Goal: Information Seeking & Learning: Learn about a topic

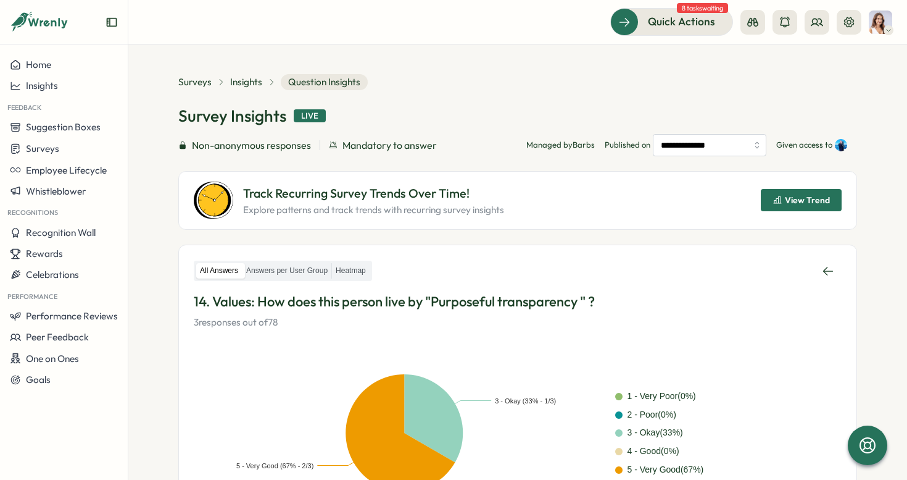
scroll to position [59, 0]
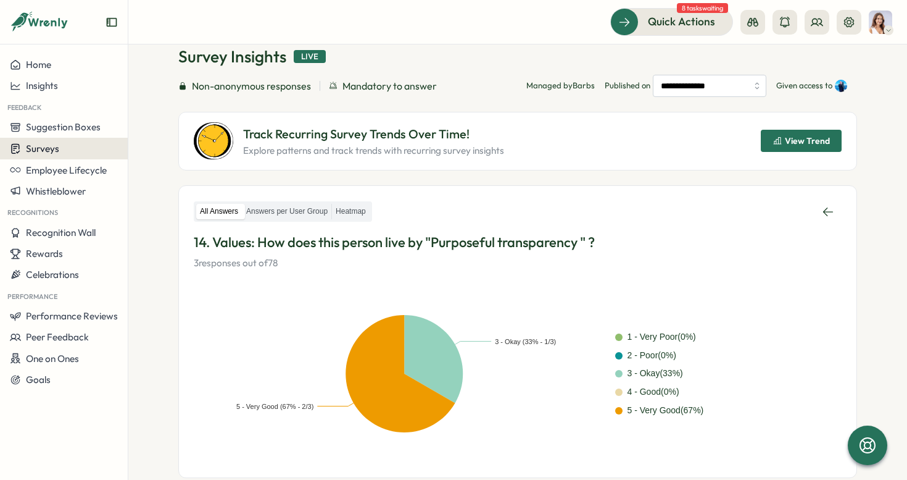
click at [73, 142] on button "Surveys" at bounding box center [64, 149] width 128 height 22
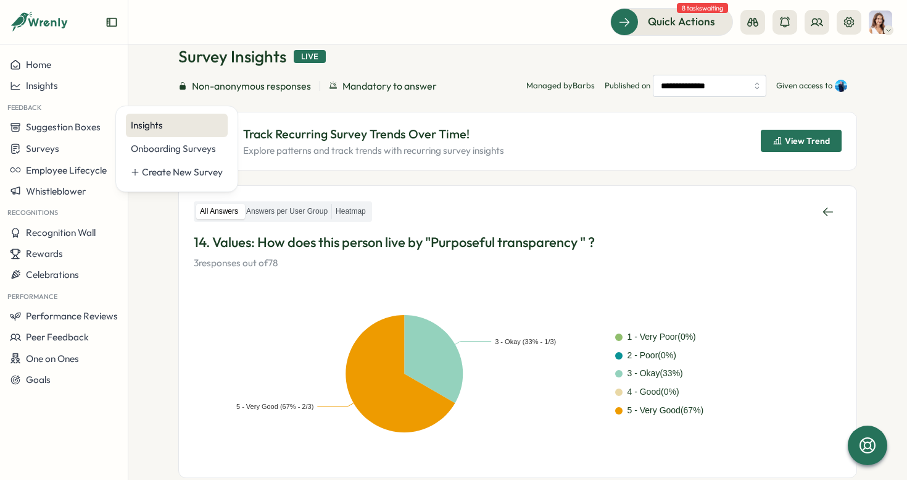
click at [143, 131] on div "Insights" at bounding box center [177, 126] width 92 height 14
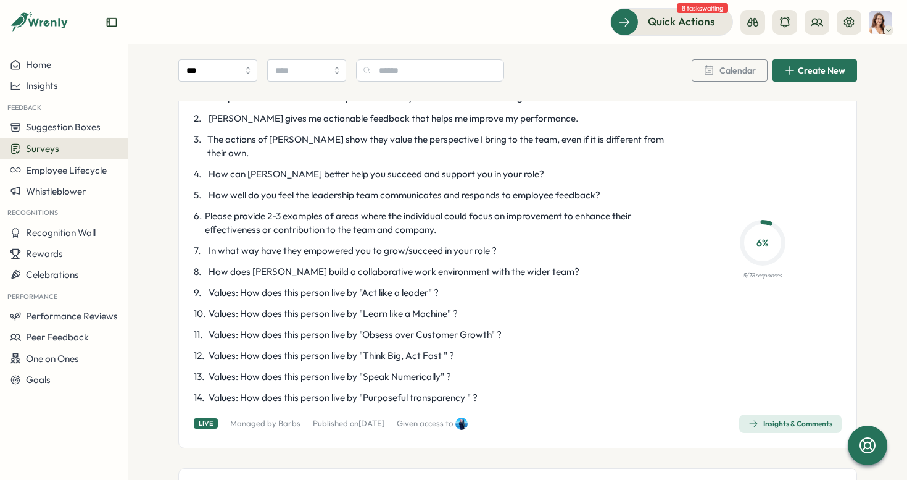
scroll to position [673, 0]
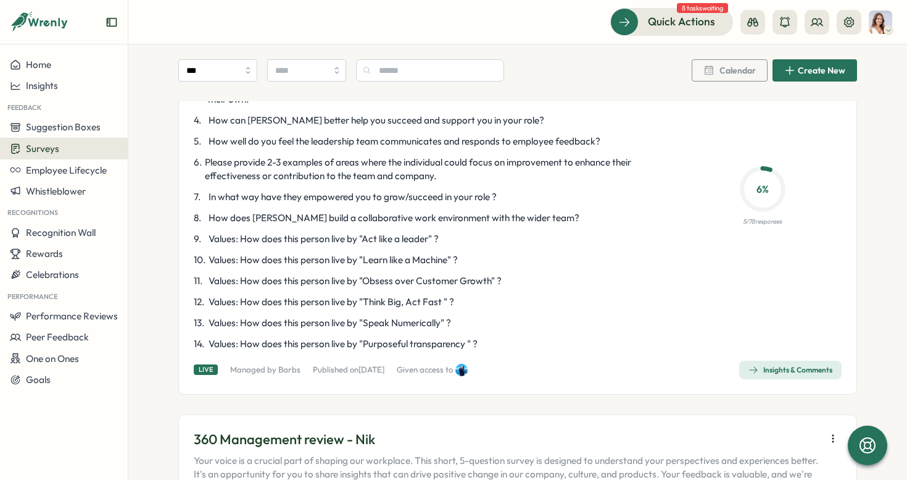
click at [785, 365] on div "Insights & Comments" at bounding box center [791, 370] width 84 height 10
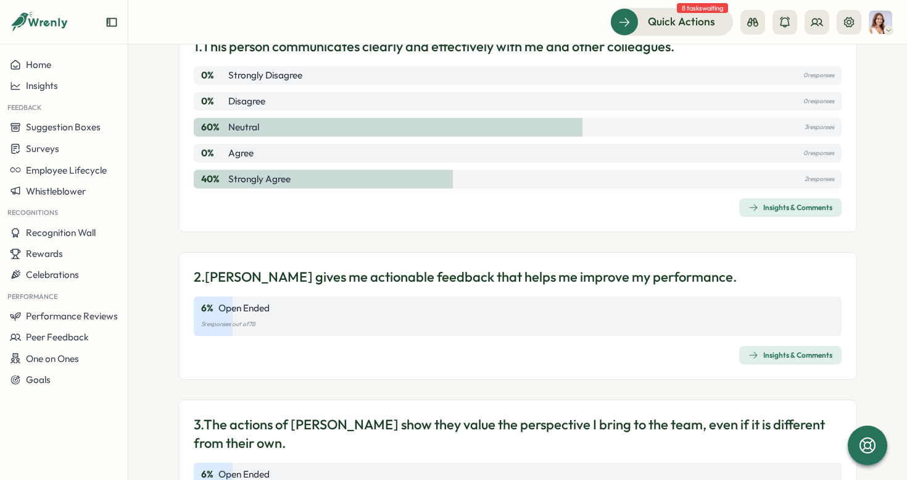
scroll to position [101, 0]
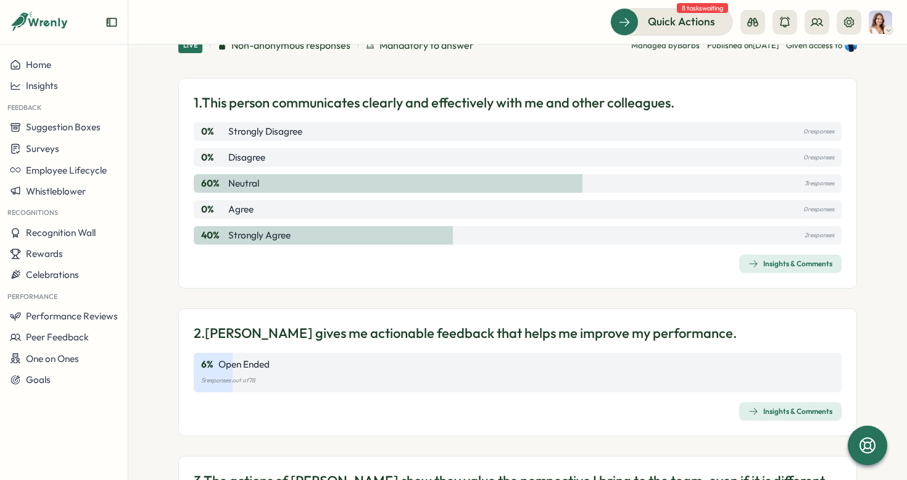
click at [781, 264] on div "Insights & Comments" at bounding box center [791, 264] width 84 height 10
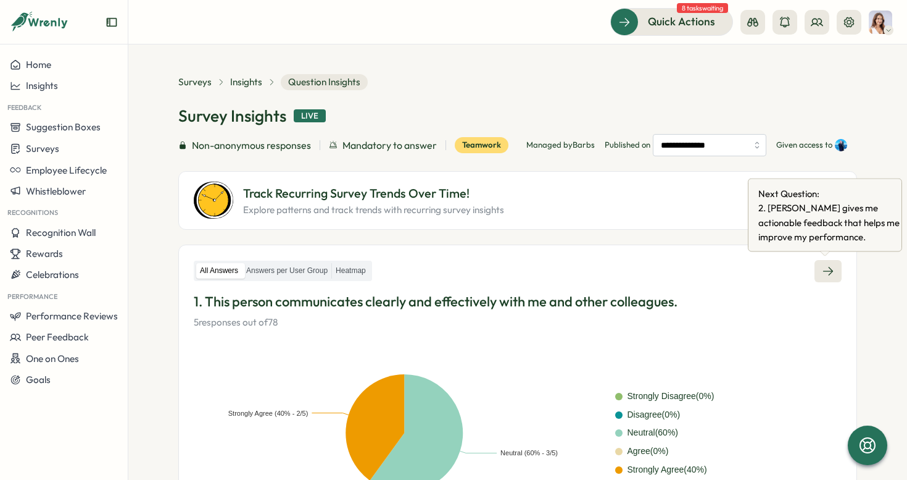
click at [835, 266] on link at bounding box center [828, 271] width 27 height 22
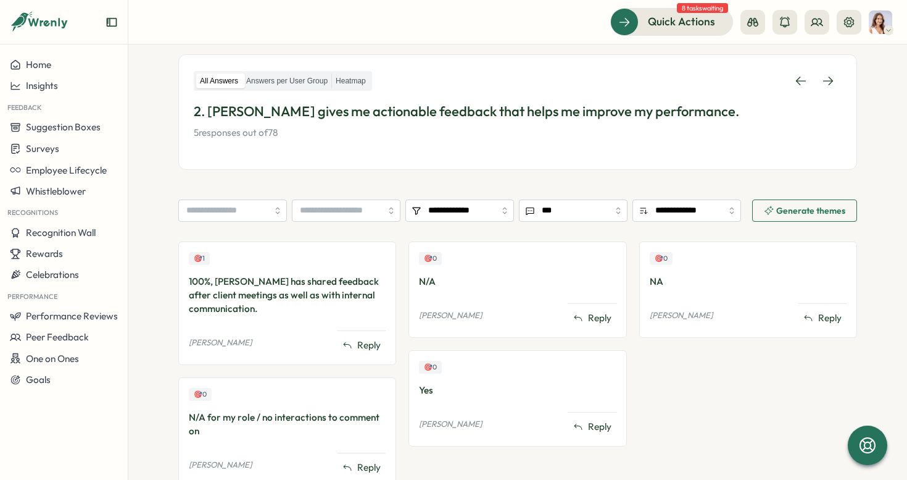
scroll to position [102, 0]
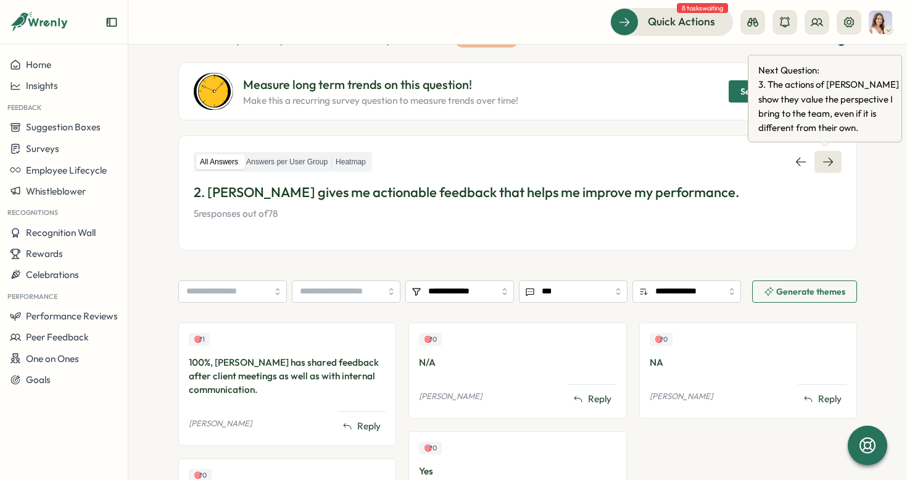
click at [833, 158] on link at bounding box center [828, 162] width 27 height 22
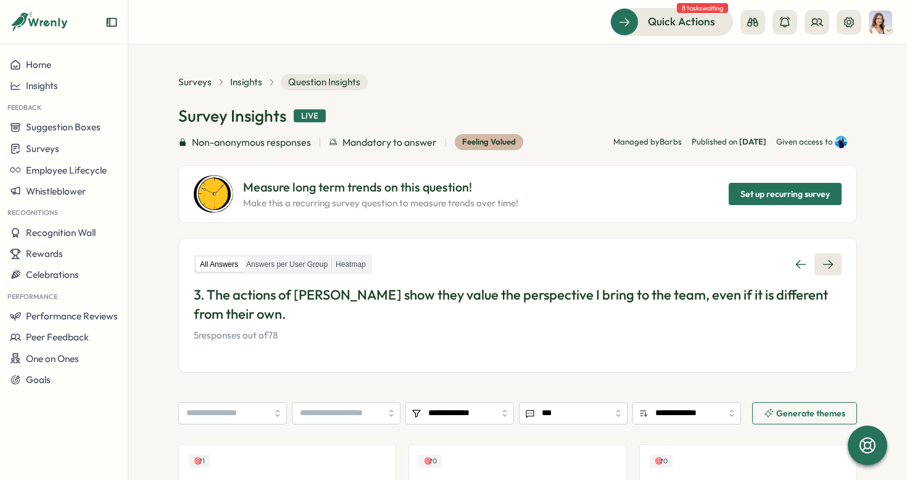
click at [824, 260] on icon at bounding box center [828, 264] width 12 height 12
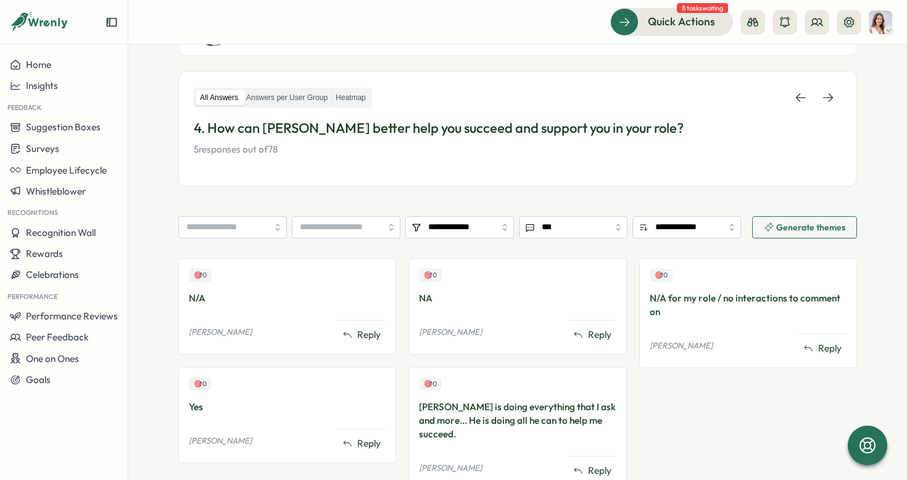
scroll to position [206, 0]
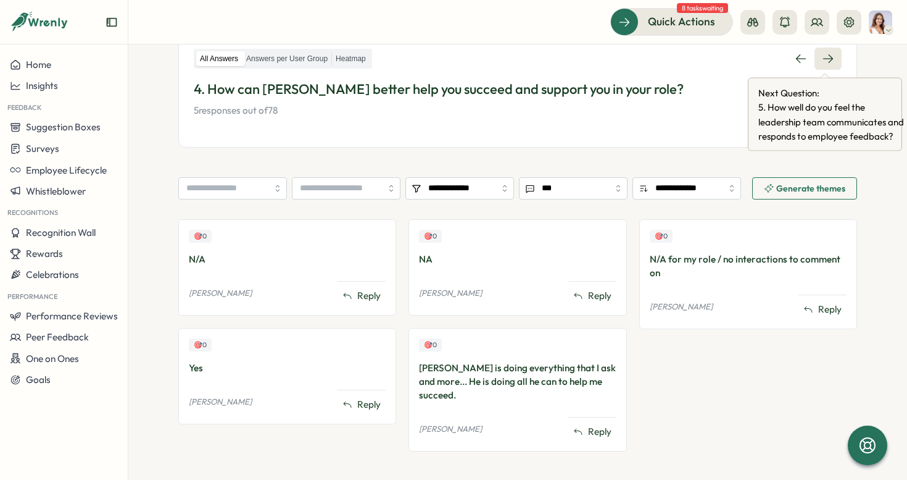
click at [829, 59] on icon at bounding box center [828, 58] width 10 height 9
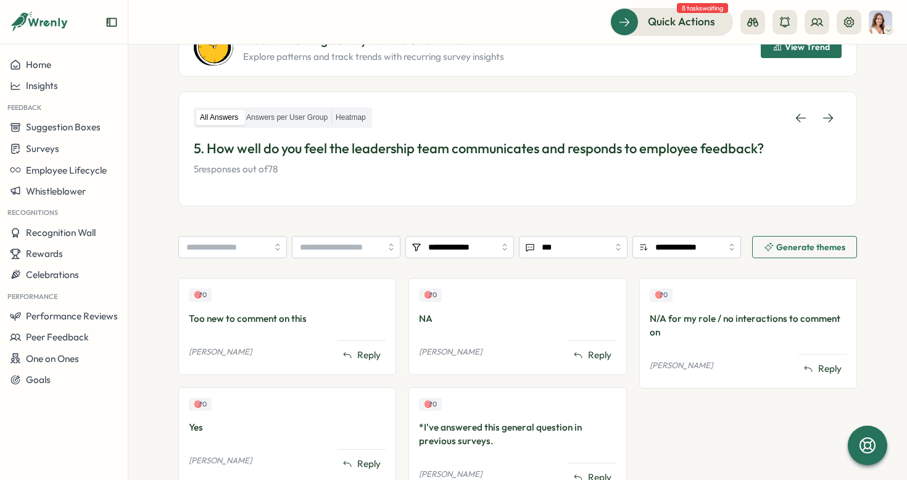
scroll to position [117, 0]
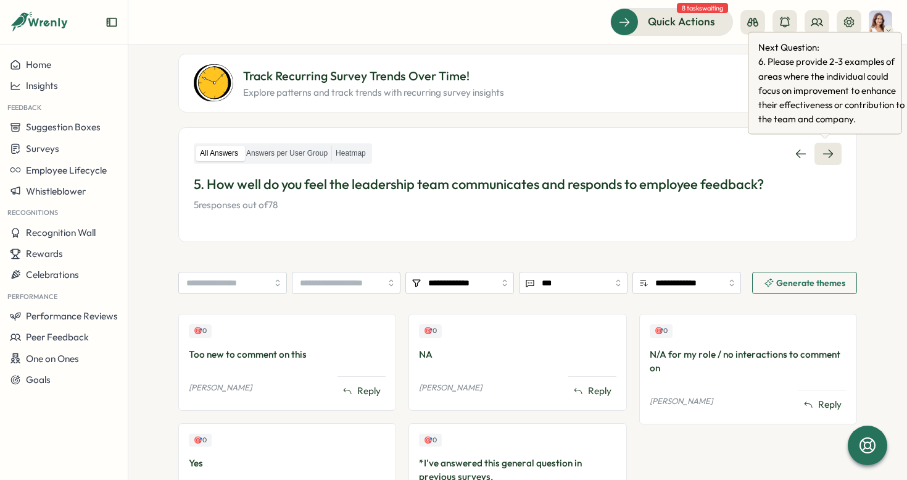
click at [833, 150] on link at bounding box center [828, 154] width 27 height 22
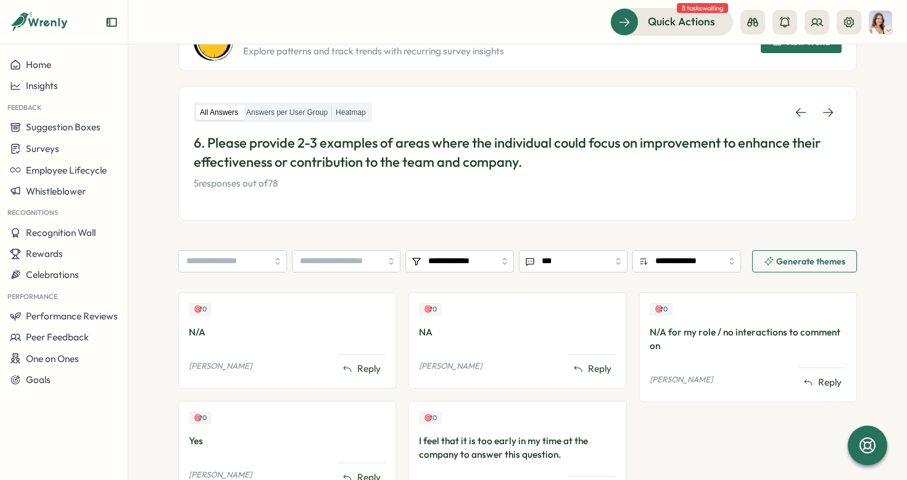
scroll to position [173, 0]
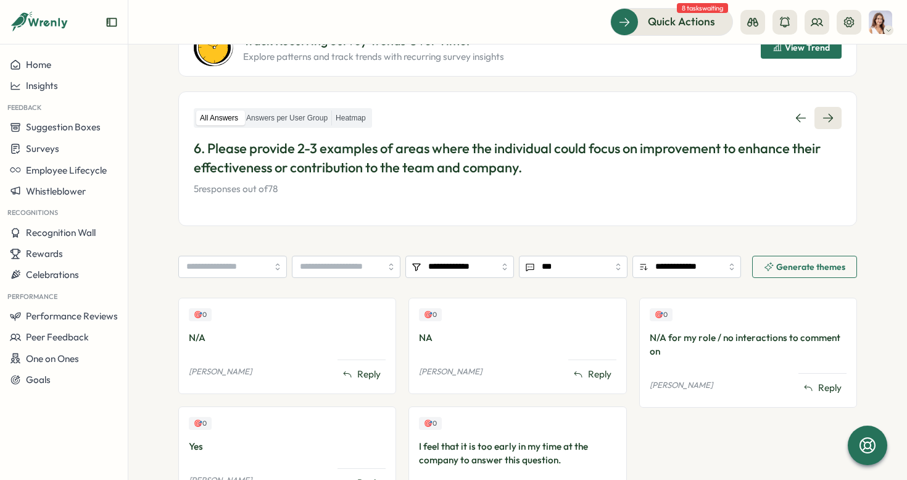
click at [823, 117] on icon at bounding box center [828, 118] width 12 height 12
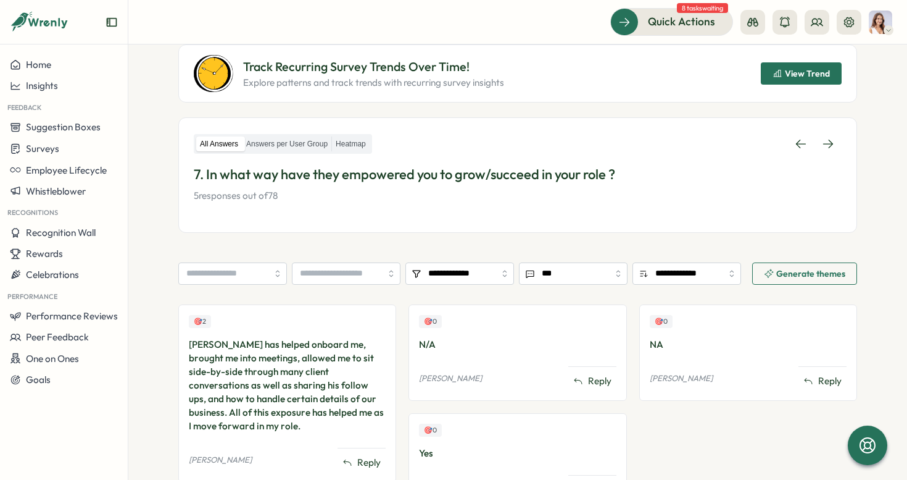
scroll to position [119, 0]
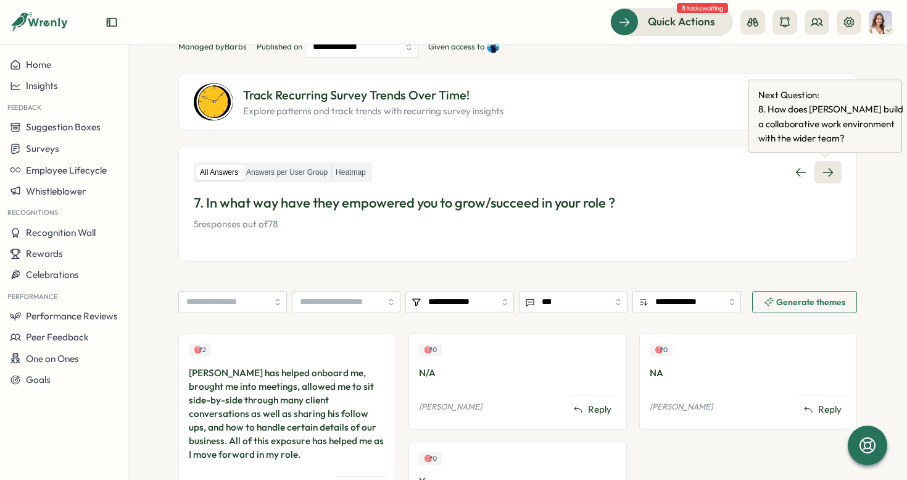
click at [831, 166] on link at bounding box center [828, 172] width 27 height 22
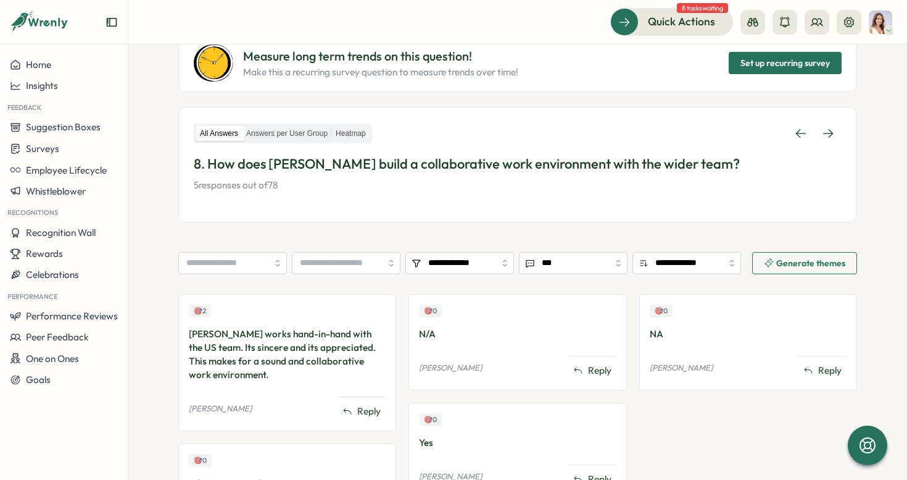
scroll to position [65, 0]
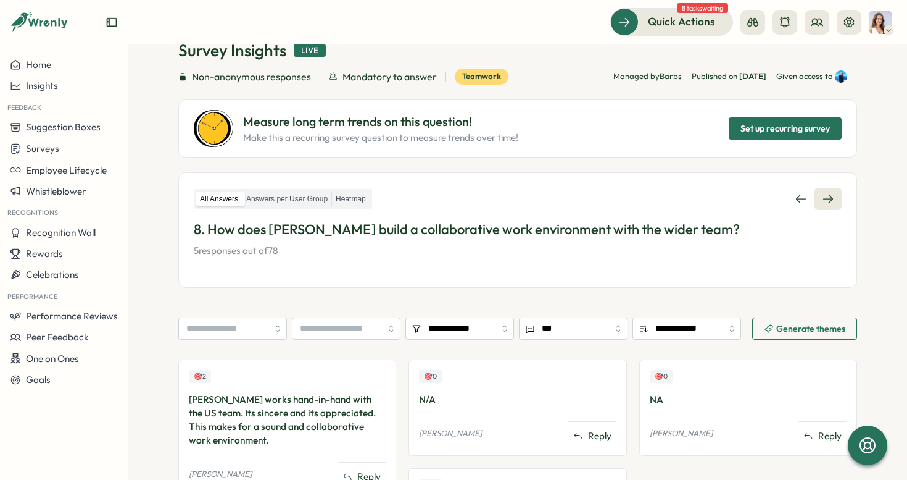
click at [830, 189] on link at bounding box center [828, 199] width 27 height 22
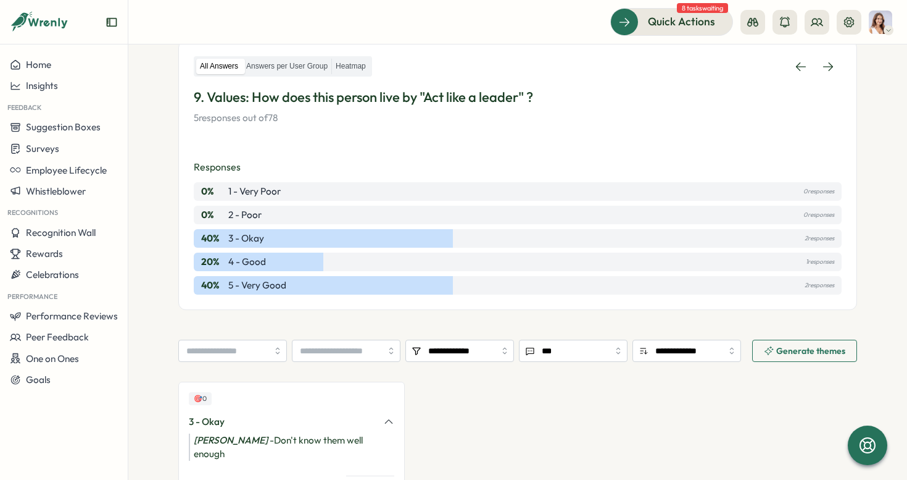
scroll to position [198, 0]
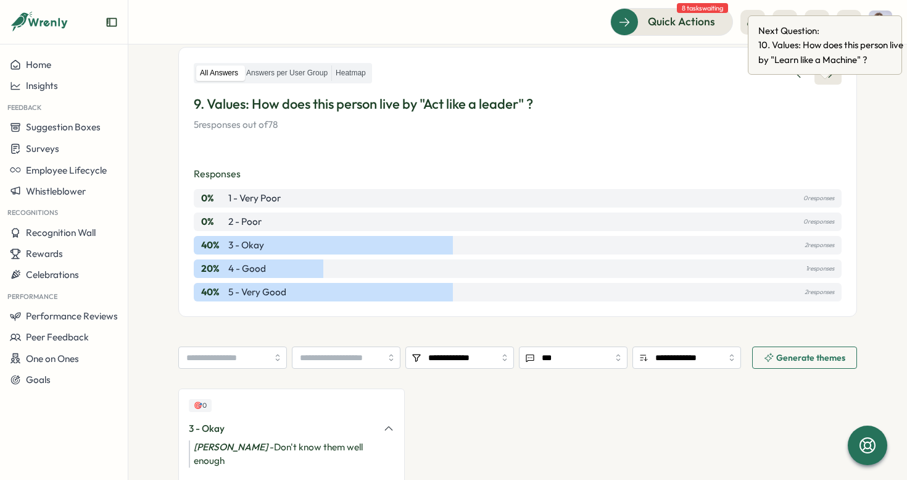
click at [827, 80] on icon at bounding box center [828, 73] width 12 height 12
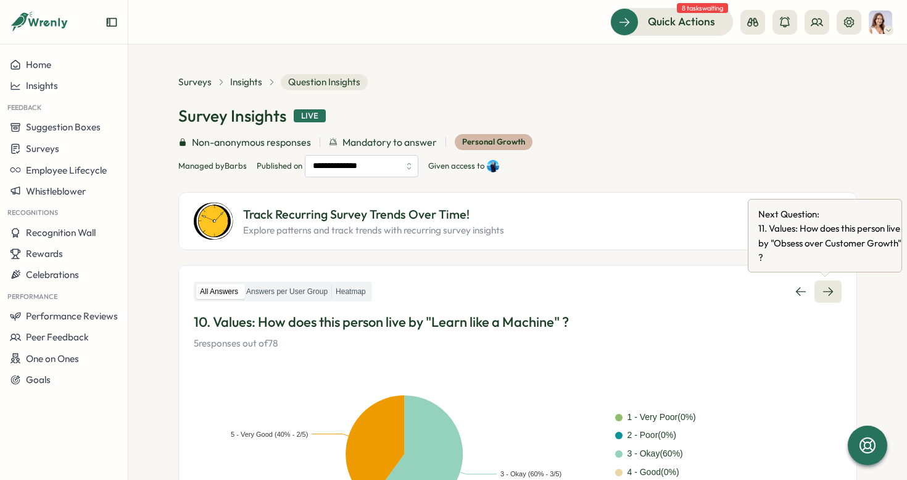
click at [823, 283] on link at bounding box center [828, 291] width 27 height 22
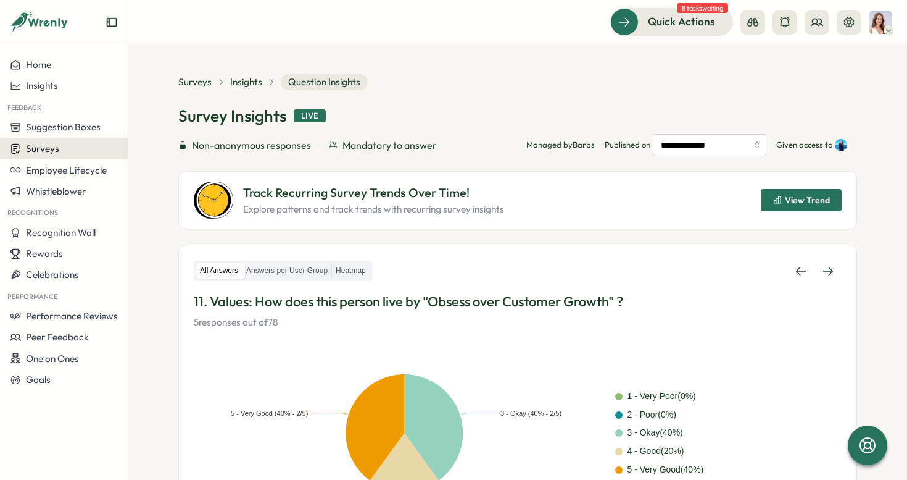
click at [95, 147] on div "Surveys" at bounding box center [64, 149] width 108 height 12
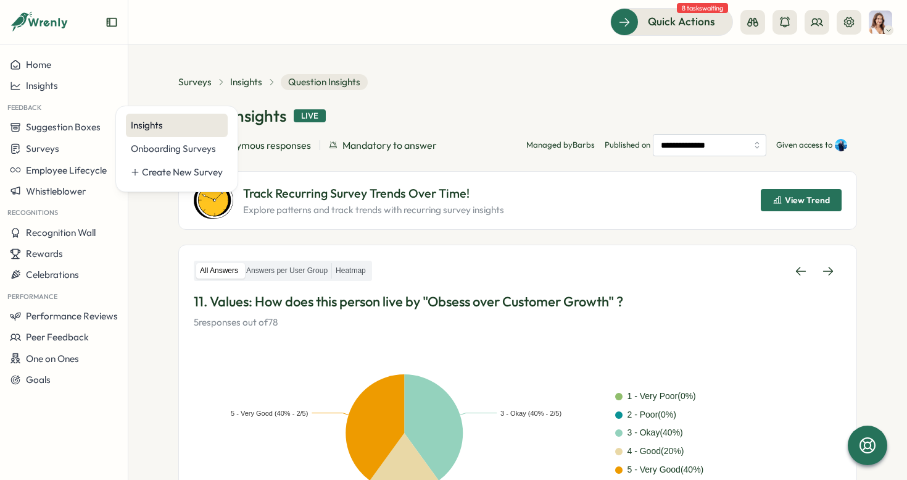
click at [142, 130] on div "Insights" at bounding box center [177, 126] width 92 height 14
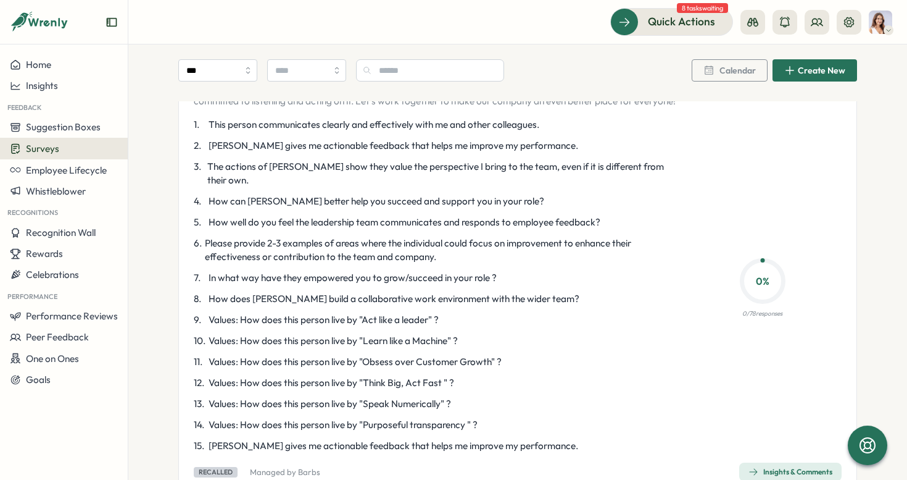
scroll to position [1440, 0]
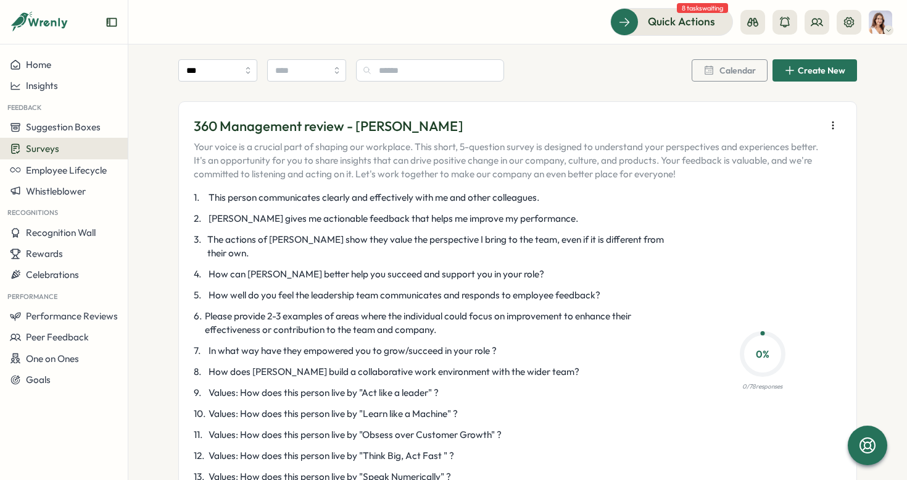
click at [827, 119] on icon "button" at bounding box center [833, 125] width 12 height 12
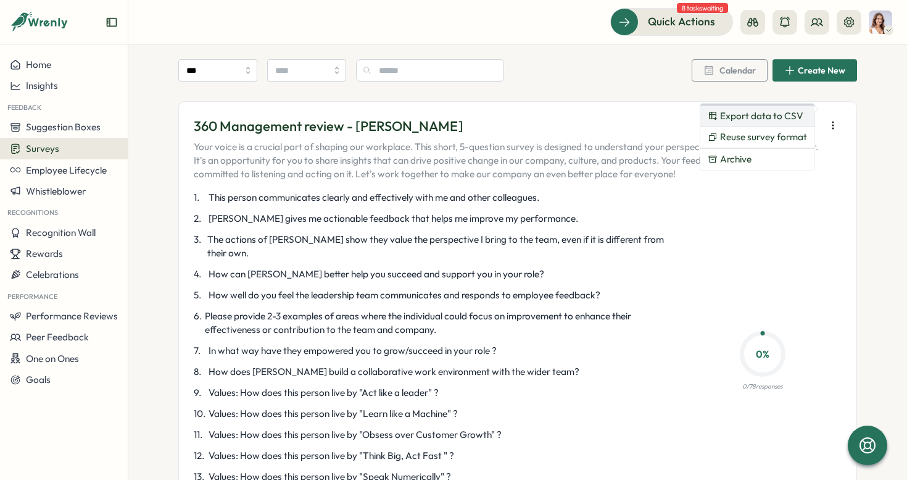
click at [791, 125] on button "Export data to CSV" at bounding box center [758, 116] width 114 height 21
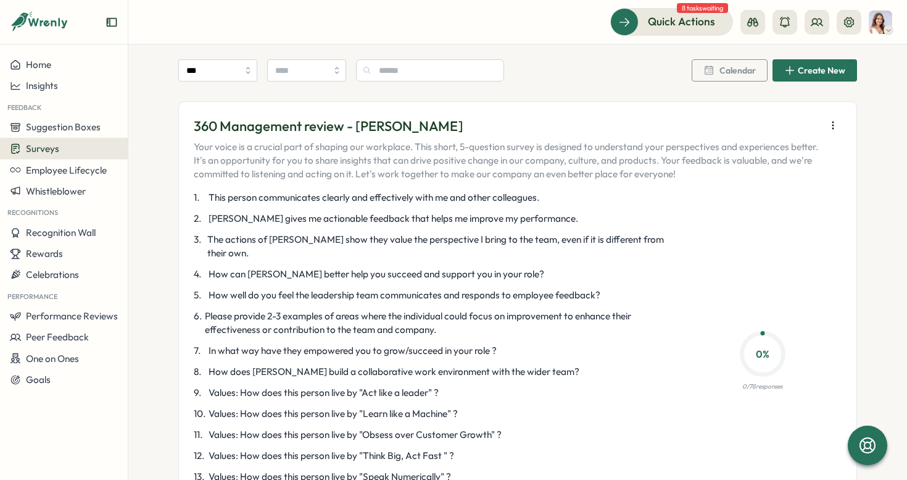
click at [827, 119] on icon "button" at bounding box center [833, 125] width 12 height 12
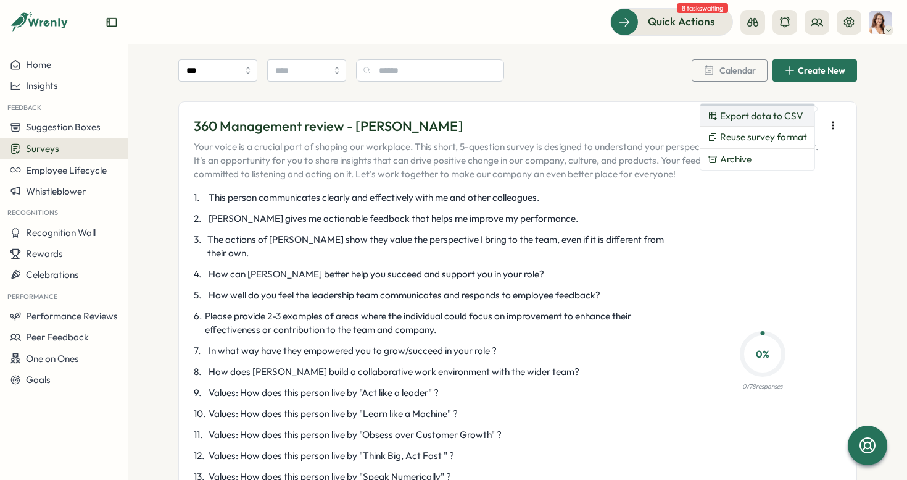
click at [773, 123] on button "Export data to CSV" at bounding box center [758, 116] width 114 height 21
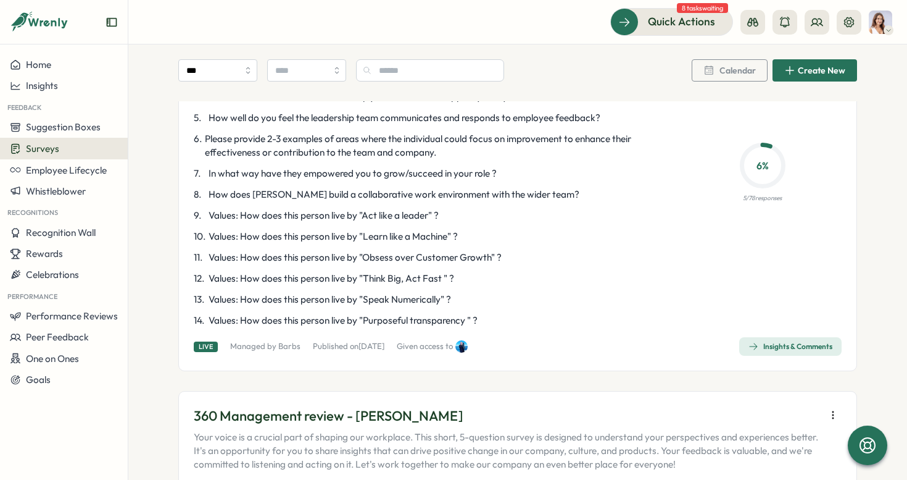
scroll to position [2103, 0]
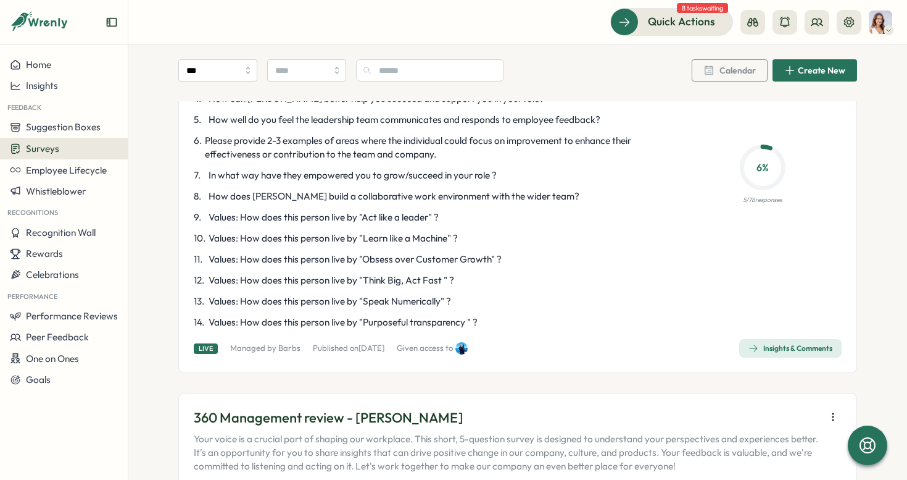
click at [792, 343] on div "Insights & Comments" at bounding box center [791, 348] width 84 height 10
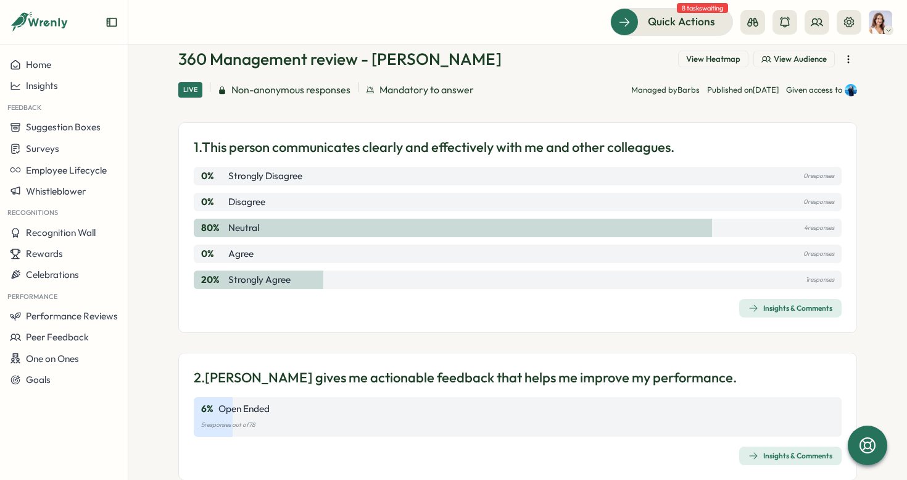
scroll to position [15, 0]
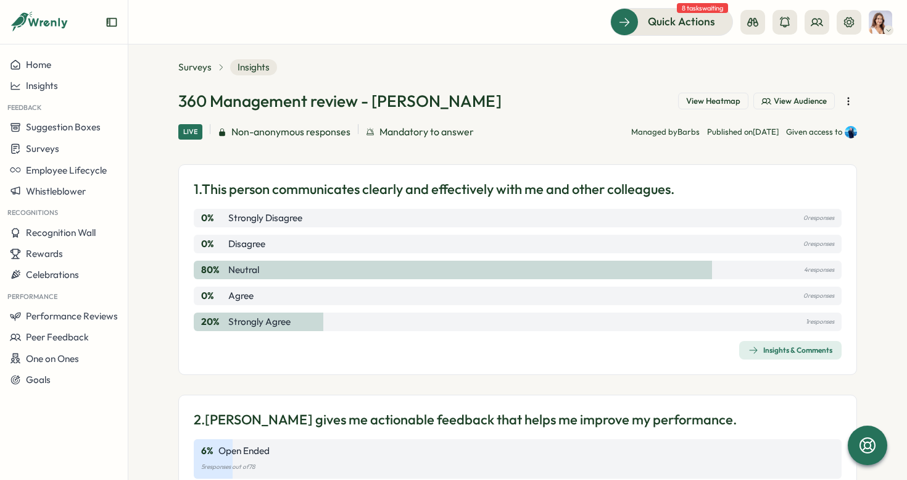
click at [769, 354] on span "Insights & Comments" at bounding box center [791, 349] width 84 height 17
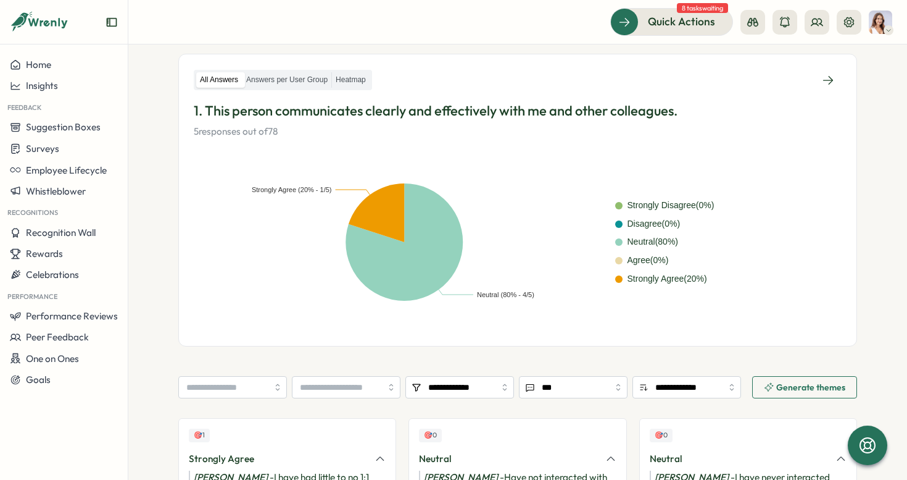
scroll to position [190, 0]
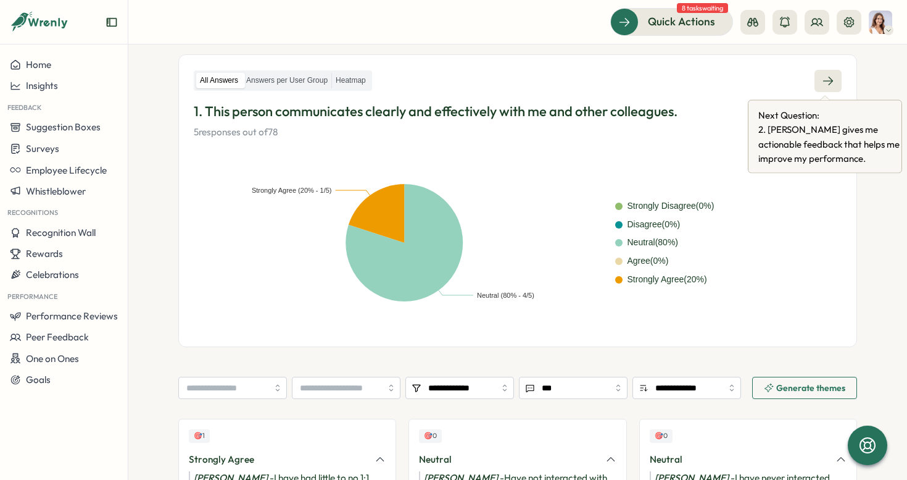
click at [831, 80] on icon at bounding box center [828, 81] width 12 height 12
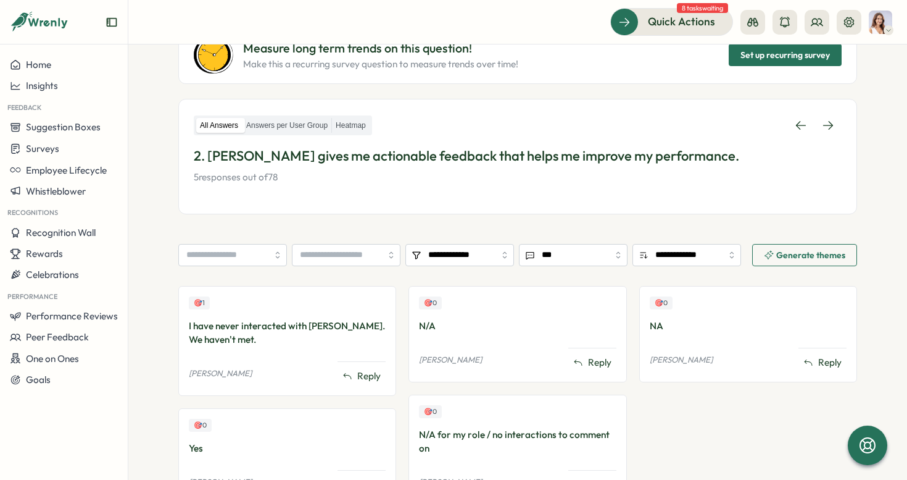
scroll to position [127, 0]
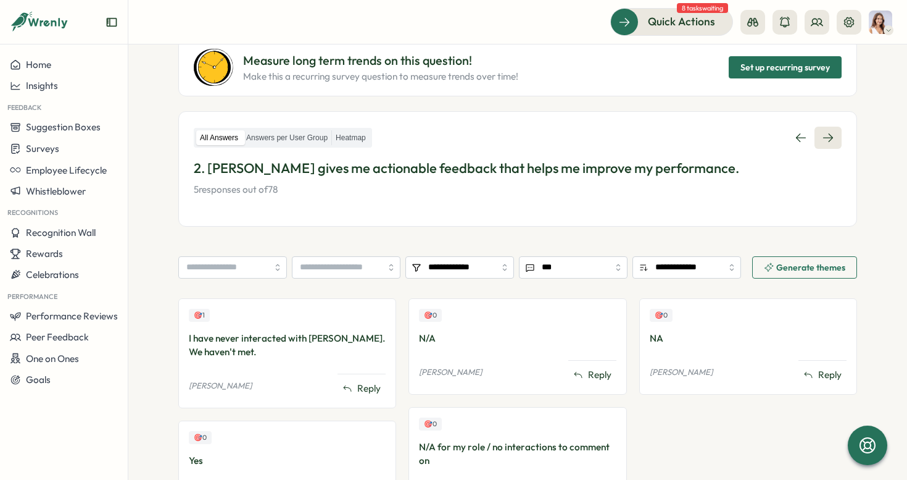
click at [830, 127] on link at bounding box center [828, 138] width 27 height 22
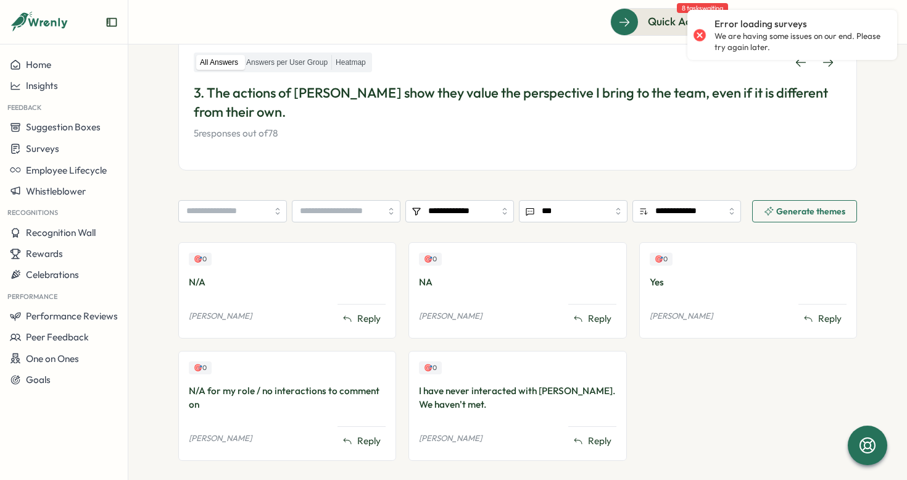
scroll to position [204, 0]
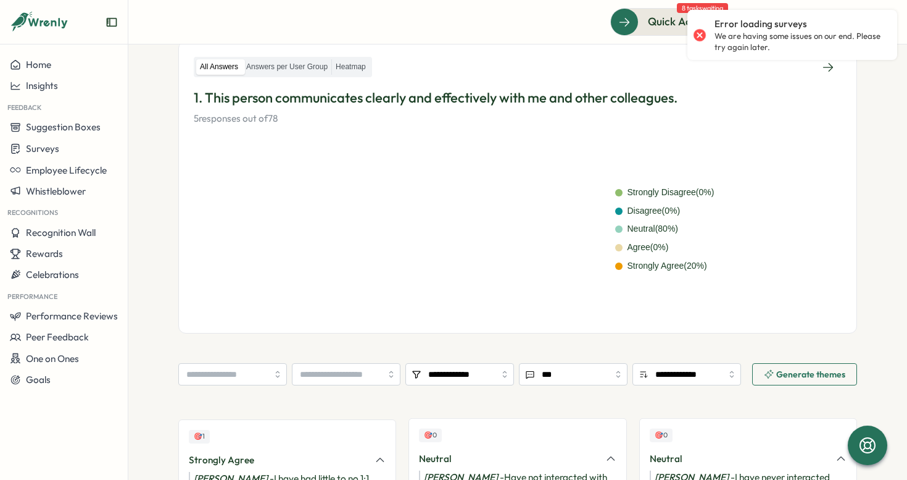
scroll to position [210, 0]
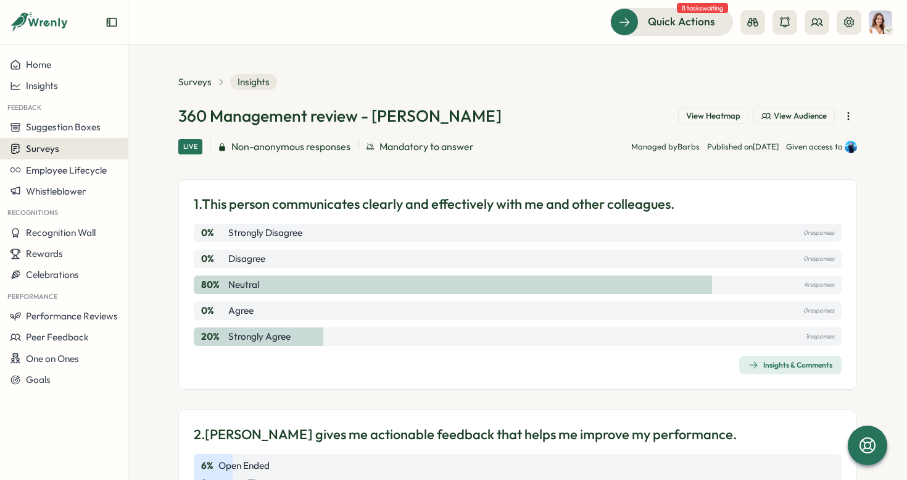
click at [80, 153] on div "Surveys" at bounding box center [64, 149] width 108 height 12
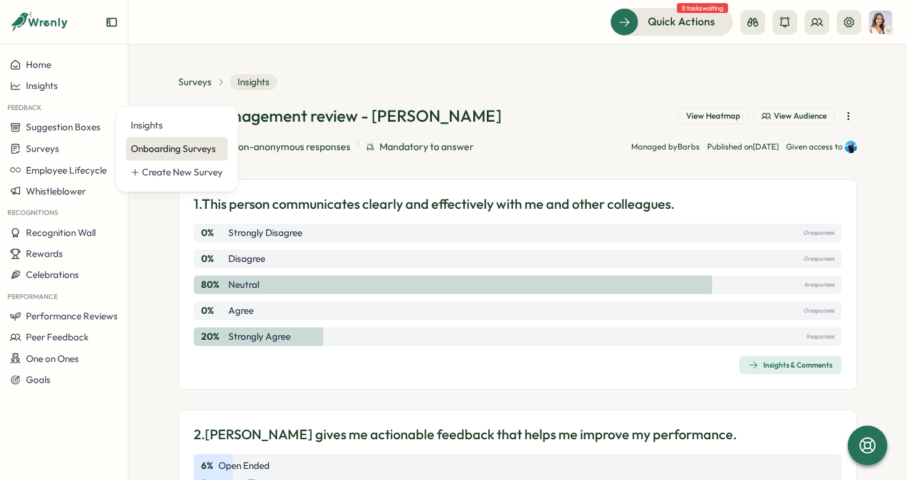
click at [194, 138] on div "Onboarding Surveys" at bounding box center [177, 148] width 102 height 23
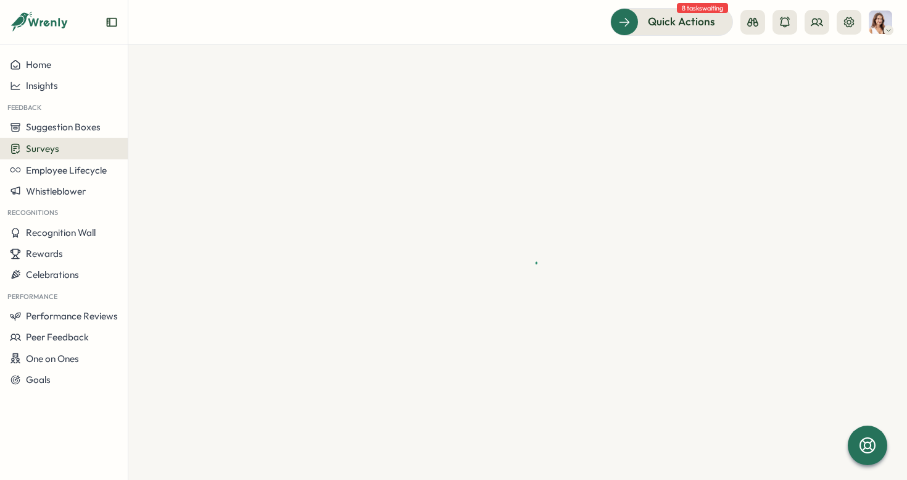
click at [91, 144] on div "Surveys" at bounding box center [64, 149] width 108 height 12
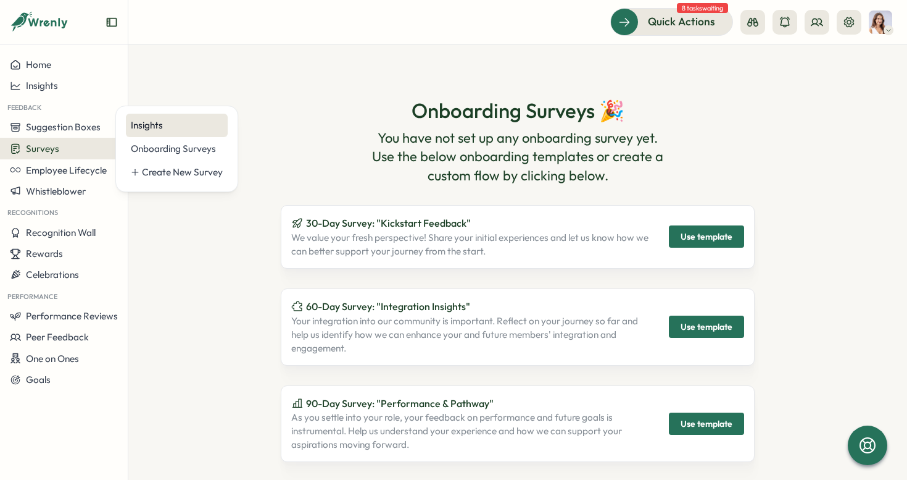
click at [140, 127] on div "Insights" at bounding box center [177, 126] width 92 height 14
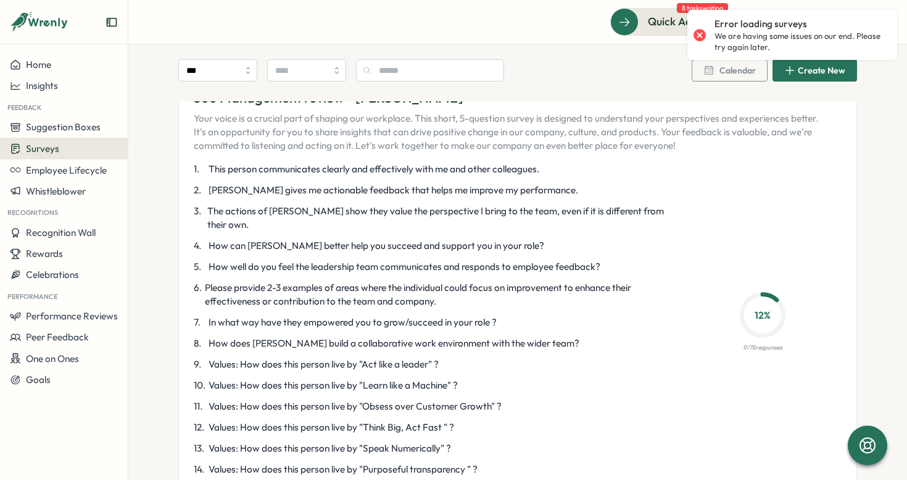
scroll to position [3827, 0]
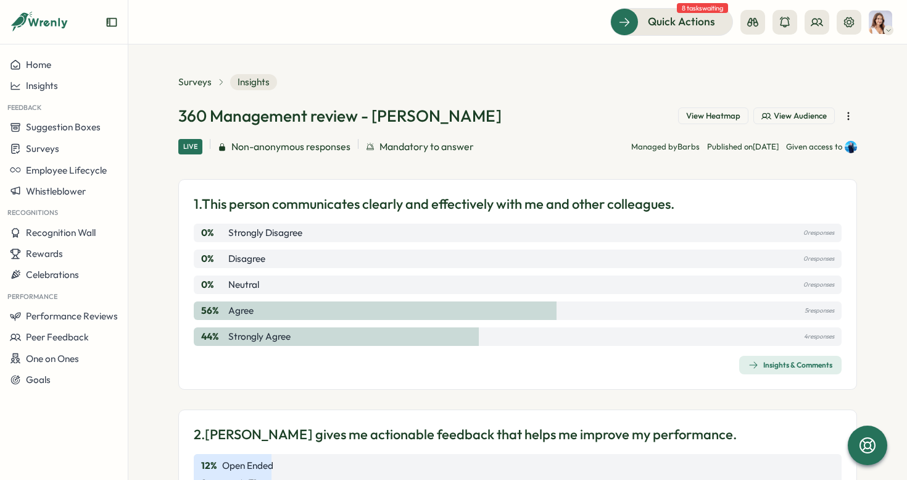
click at [776, 369] on div "Insights & Comments" at bounding box center [791, 365] width 84 height 10
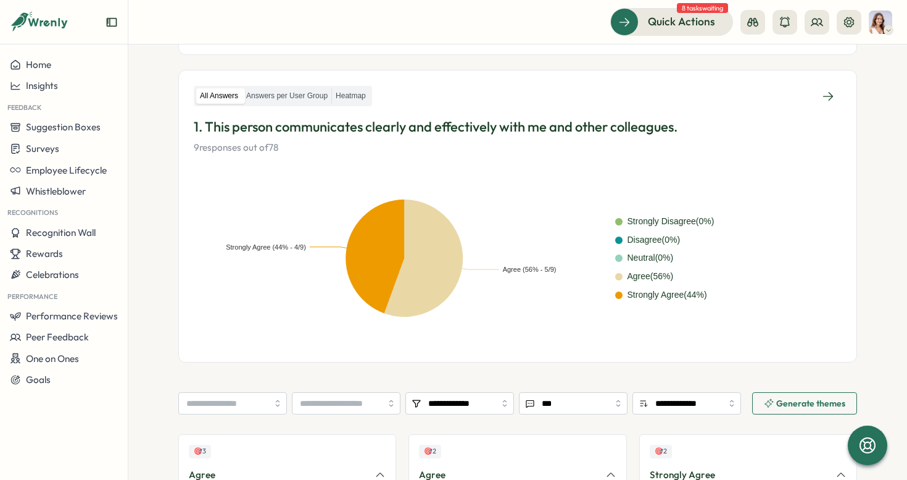
scroll to position [125, 0]
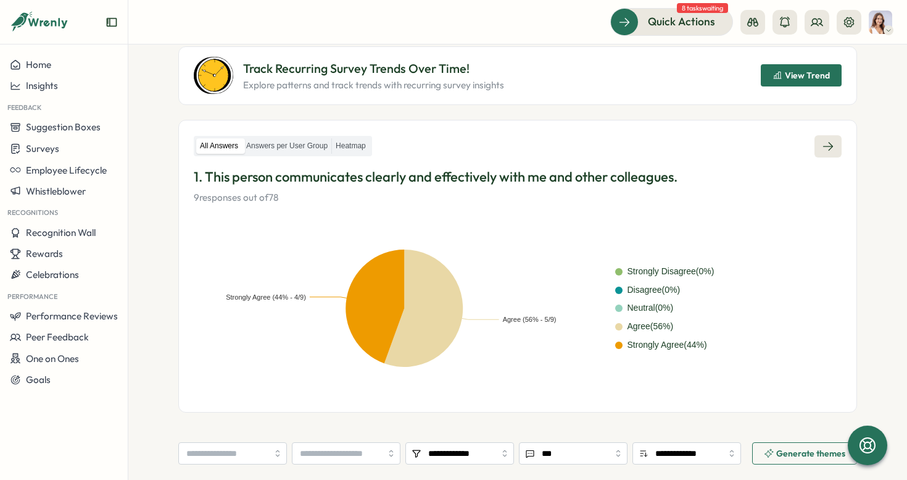
click at [825, 147] on icon at bounding box center [828, 146] width 12 height 12
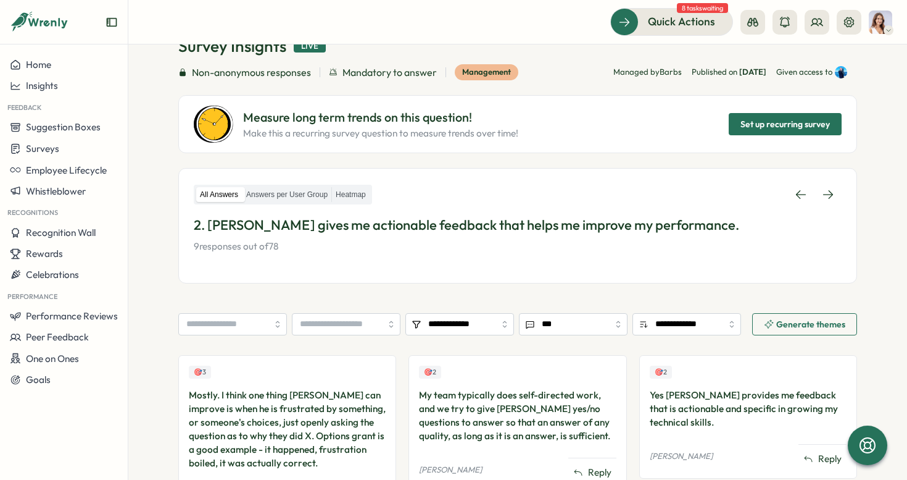
scroll to position [67, 0]
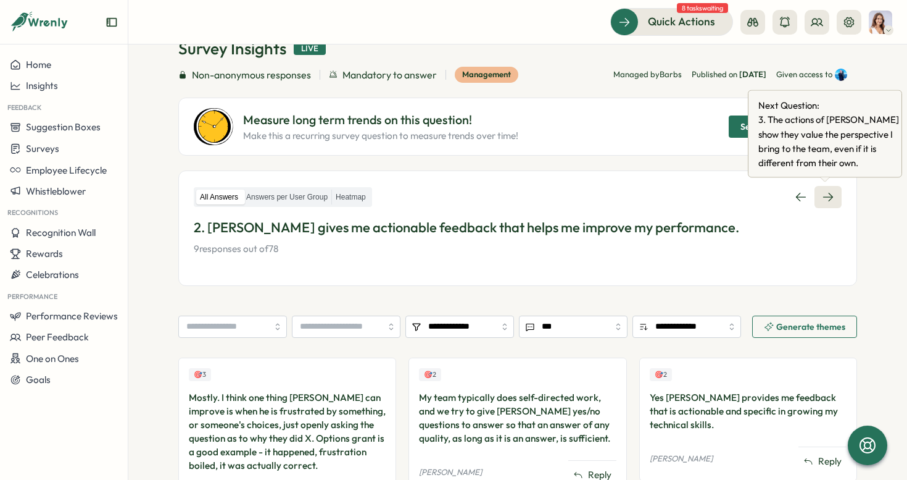
click at [828, 201] on icon at bounding box center [828, 197] width 12 height 12
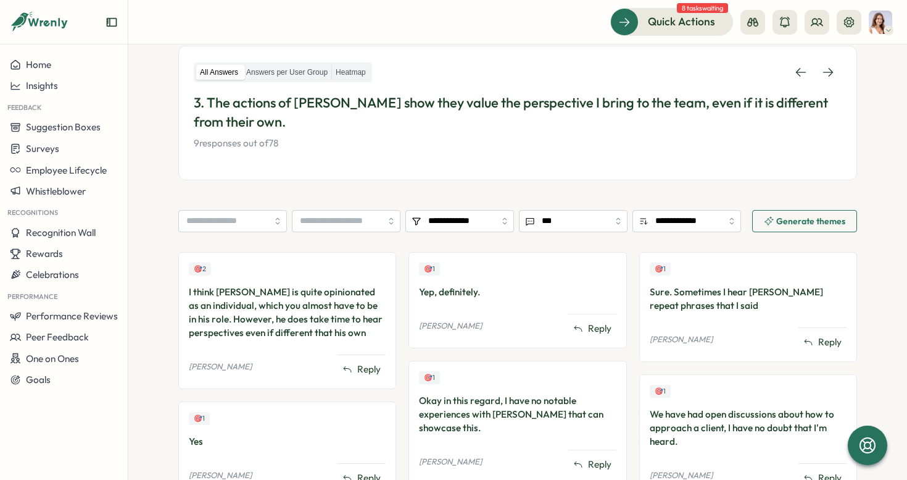
scroll to position [190, 0]
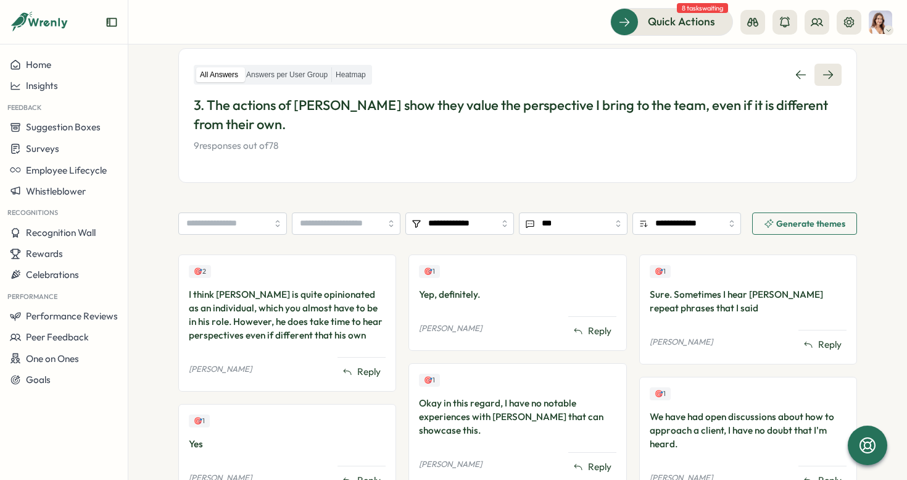
click at [829, 71] on icon at bounding box center [828, 75] width 12 height 12
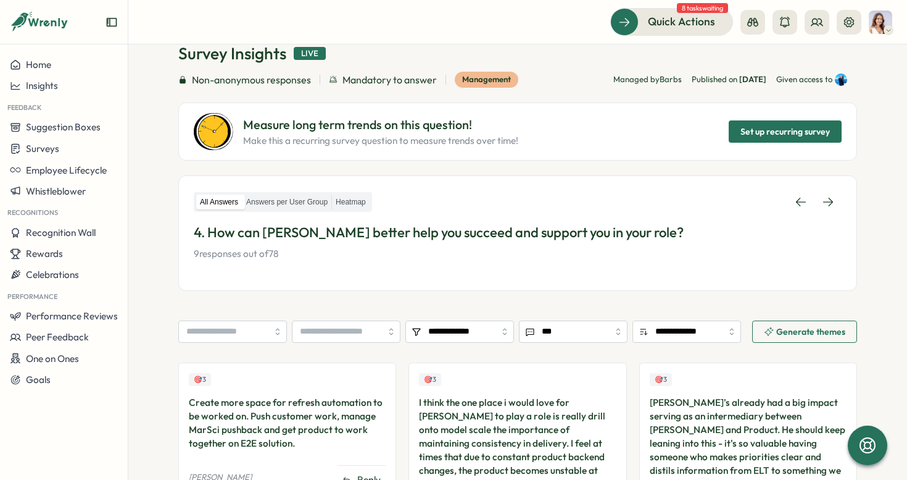
scroll to position [62, 0]
click at [830, 202] on icon at bounding box center [828, 202] width 12 height 12
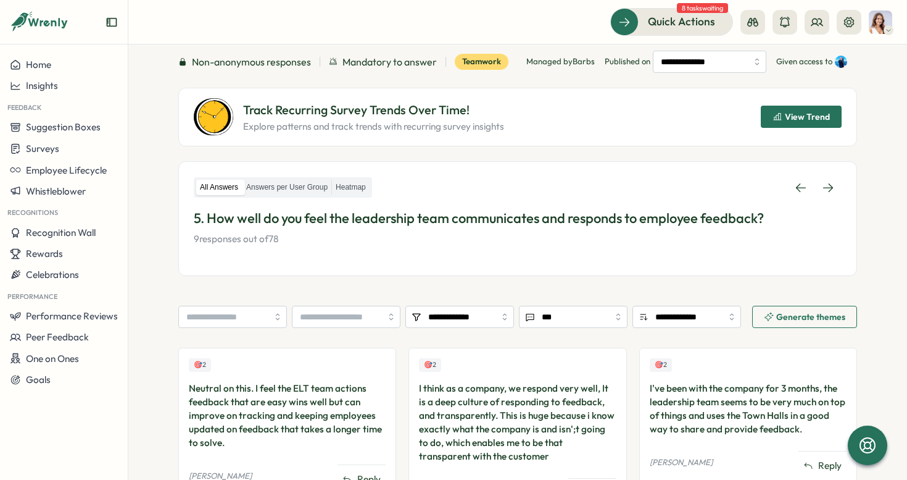
scroll to position [72, 0]
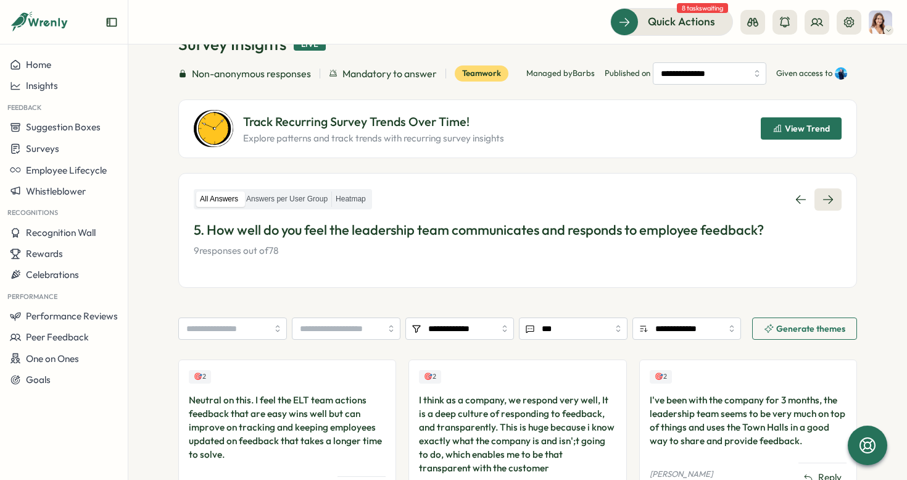
click at [823, 191] on link at bounding box center [828, 199] width 27 height 22
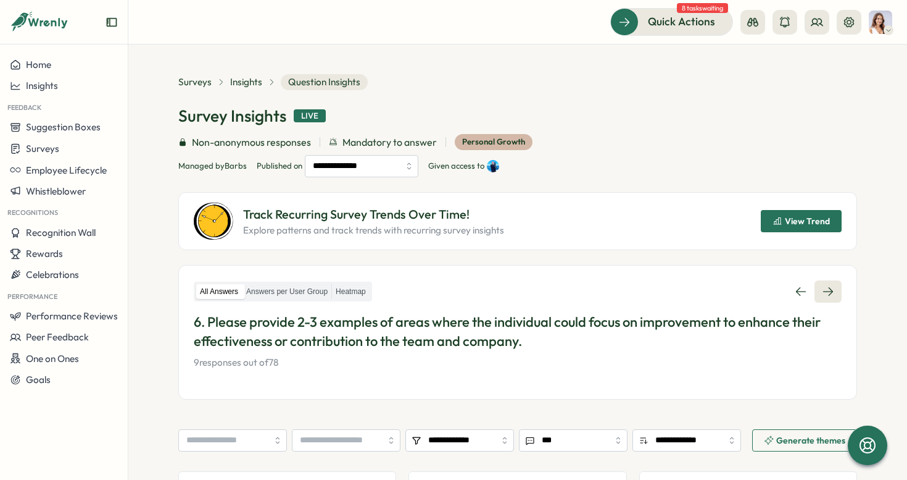
click at [823, 293] on icon at bounding box center [828, 291] width 12 height 12
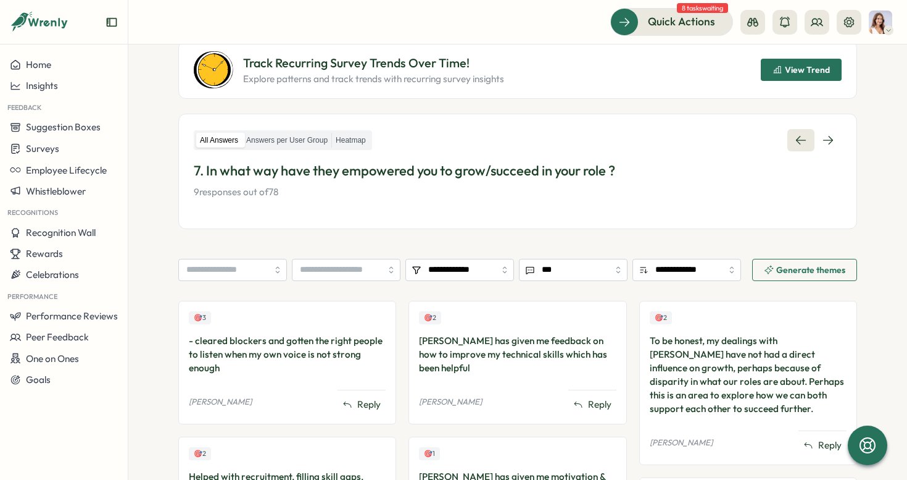
scroll to position [73, 0]
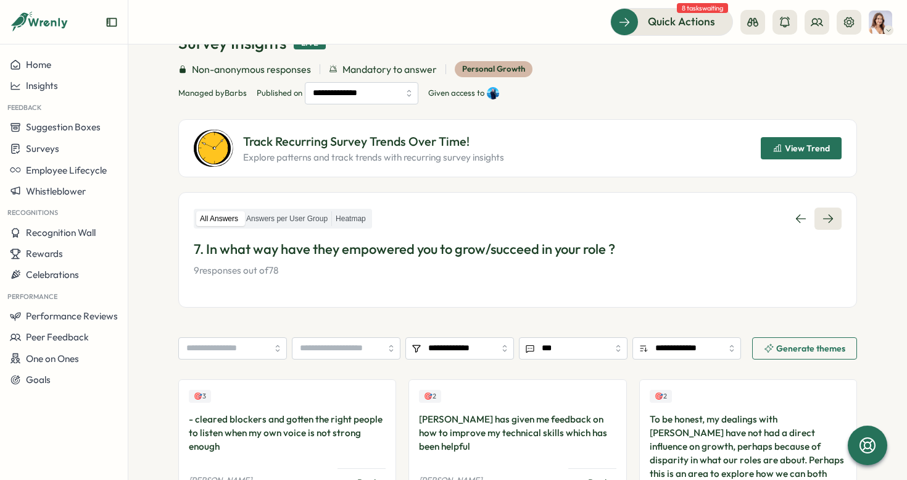
click at [825, 219] on icon at bounding box center [828, 218] width 12 height 12
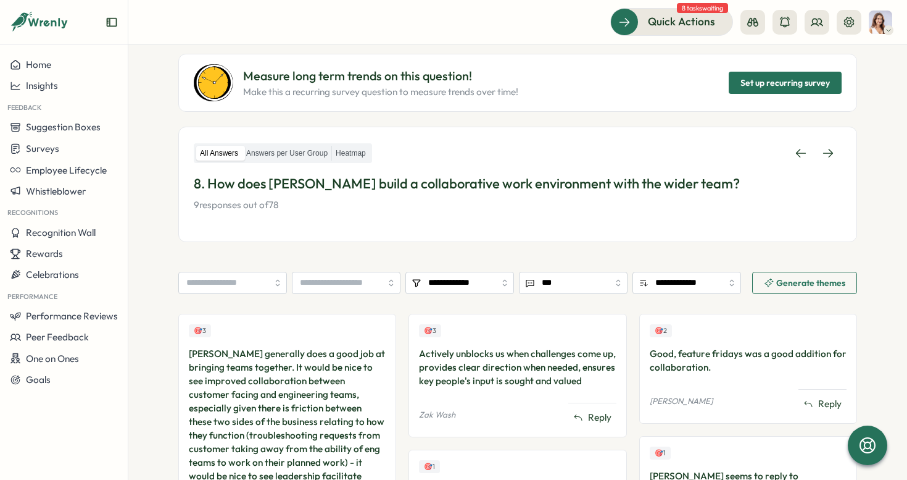
scroll to position [68, 0]
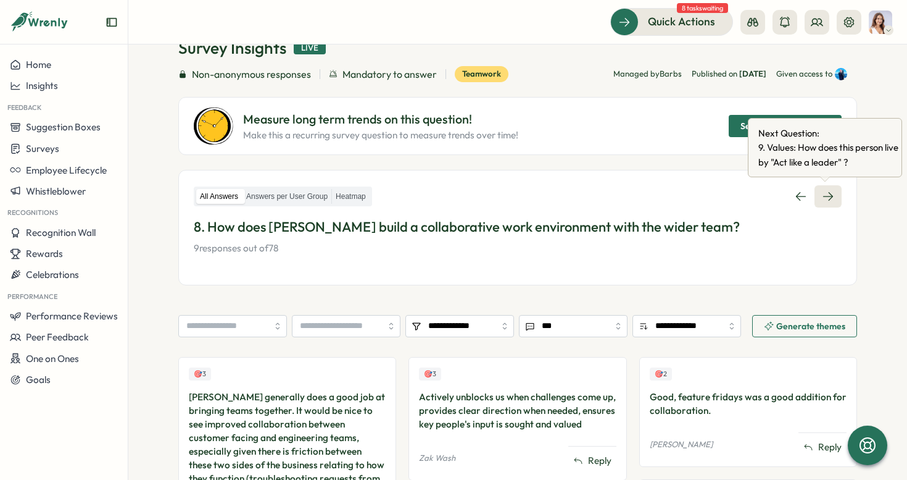
click at [830, 194] on icon at bounding box center [828, 196] width 12 height 12
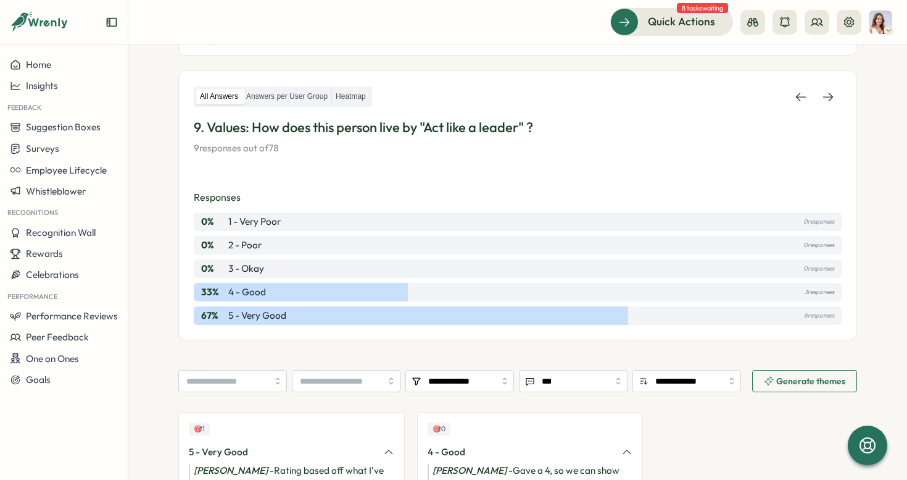
scroll to position [173, 0]
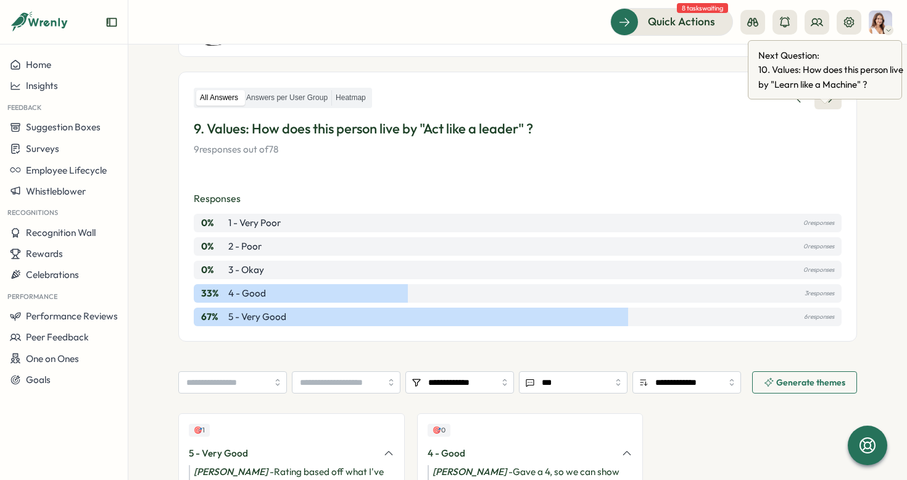
click at [822, 104] on icon at bounding box center [828, 98] width 12 height 12
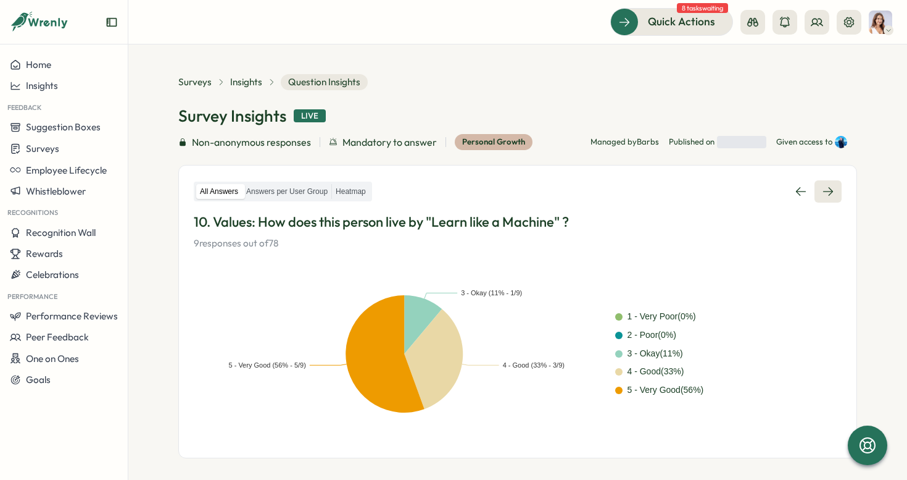
click at [831, 194] on link at bounding box center [828, 191] width 27 height 22
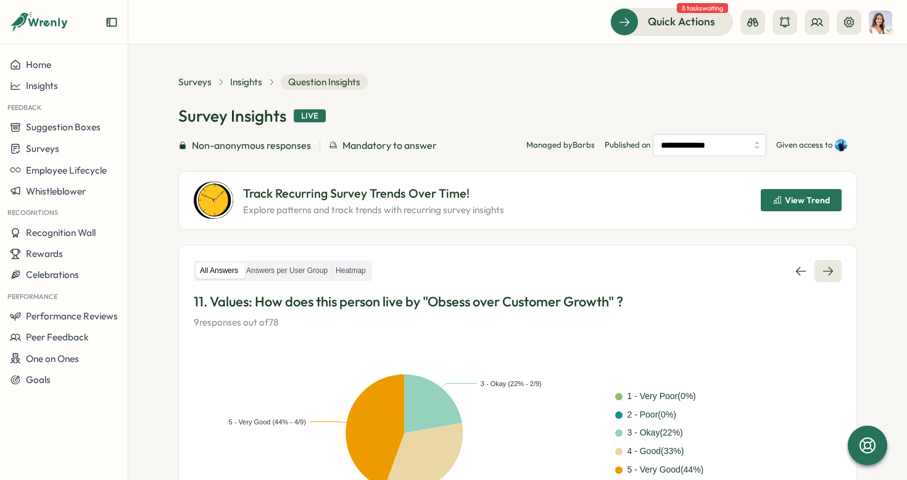
click at [823, 280] on link at bounding box center [828, 271] width 27 height 22
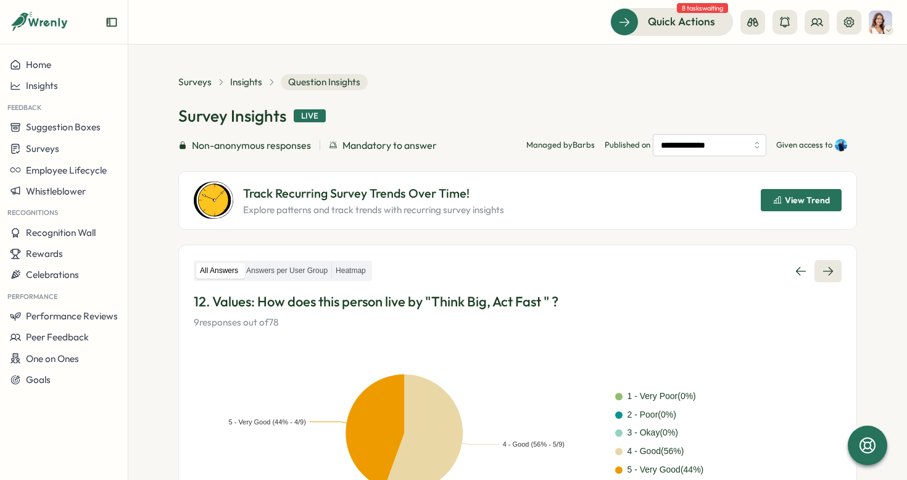
click at [823, 260] on link at bounding box center [828, 271] width 27 height 22
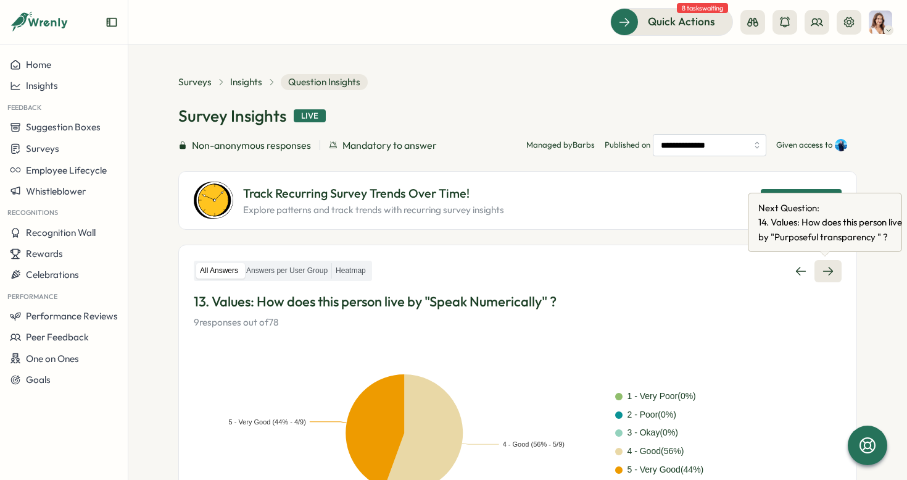
click at [825, 264] on link at bounding box center [828, 271] width 27 height 22
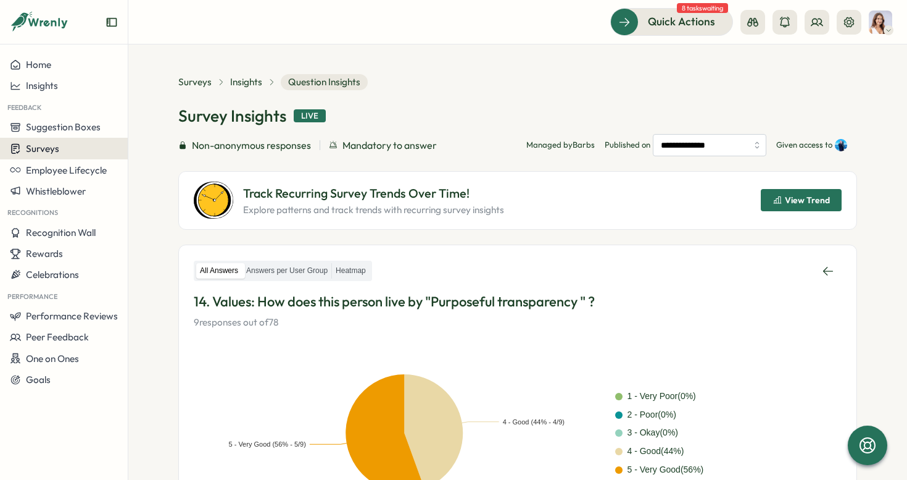
click at [78, 151] on div "Surveys" at bounding box center [64, 149] width 108 height 12
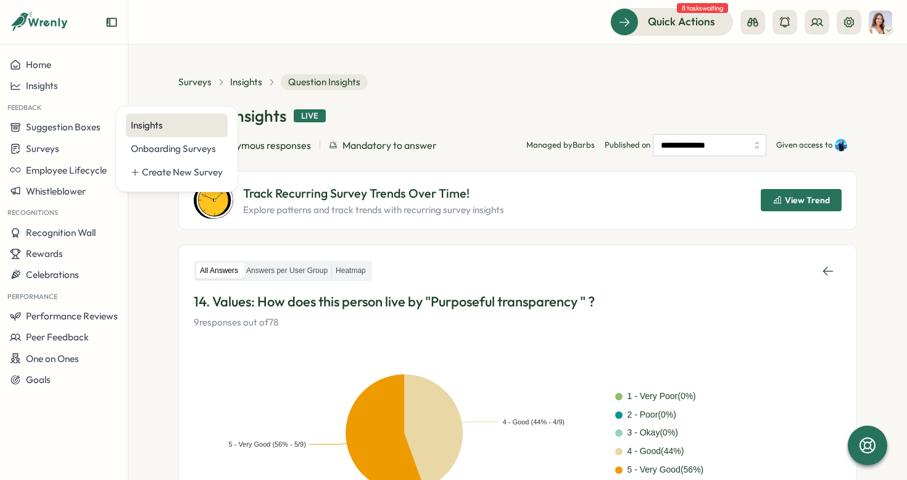
click at [156, 119] on div "Insights" at bounding box center [177, 126] width 92 height 14
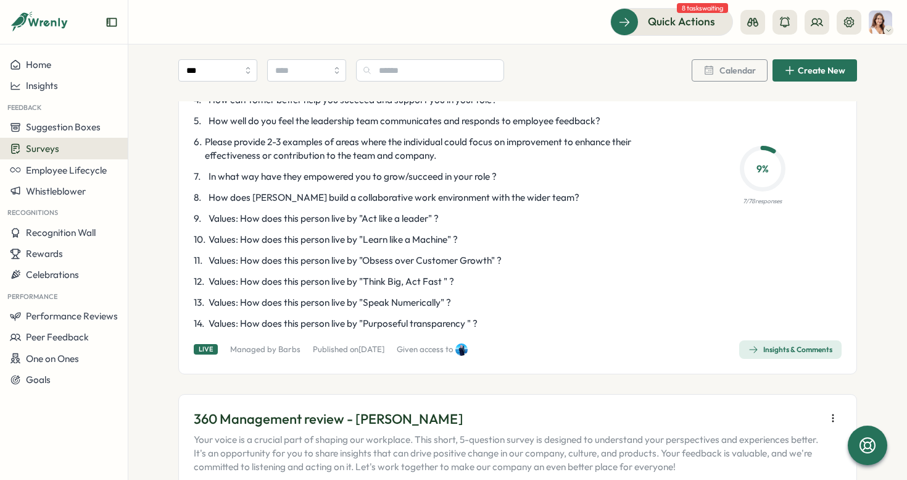
scroll to position [3537, 0]
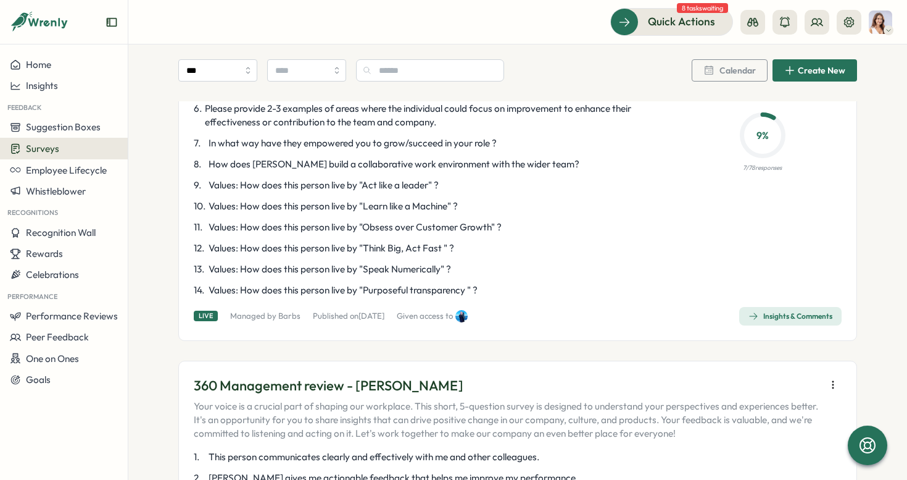
click at [767, 311] on div "Insights & Comments" at bounding box center [791, 316] width 84 height 10
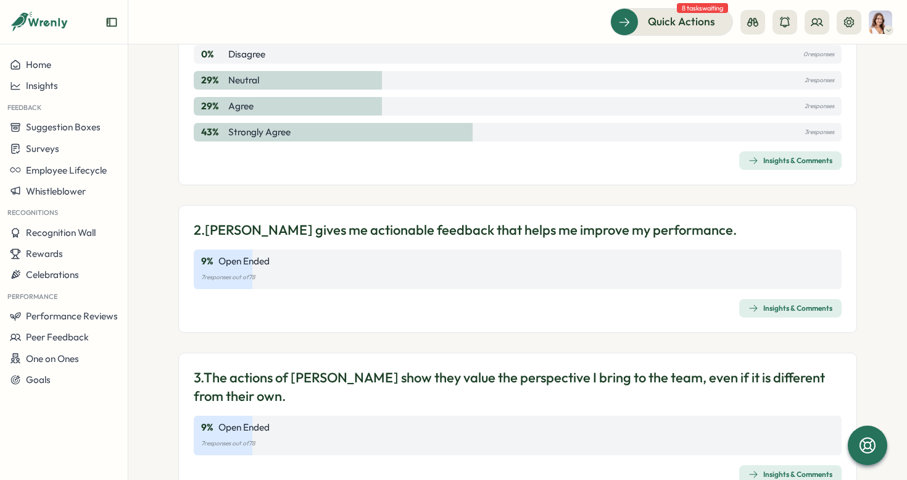
scroll to position [102, 0]
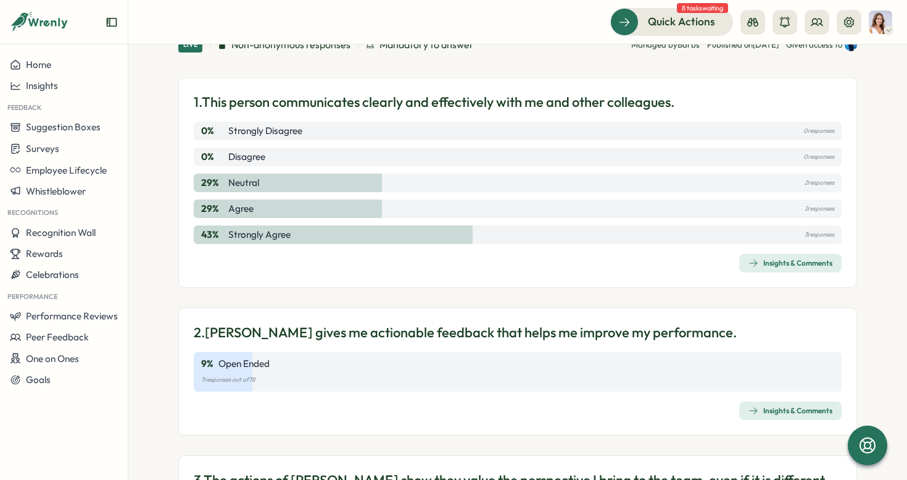
click at [760, 270] on span "Insights & Comments" at bounding box center [791, 262] width 84 height 17
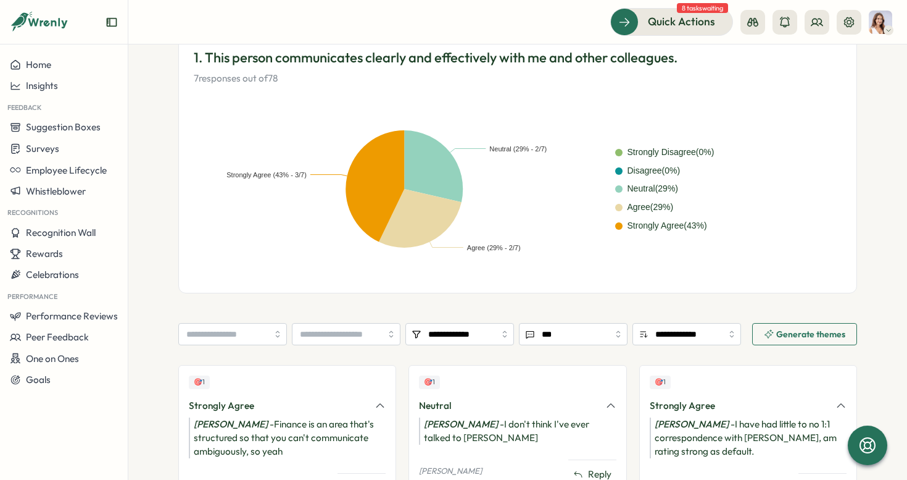
scroll to position [215, 0]
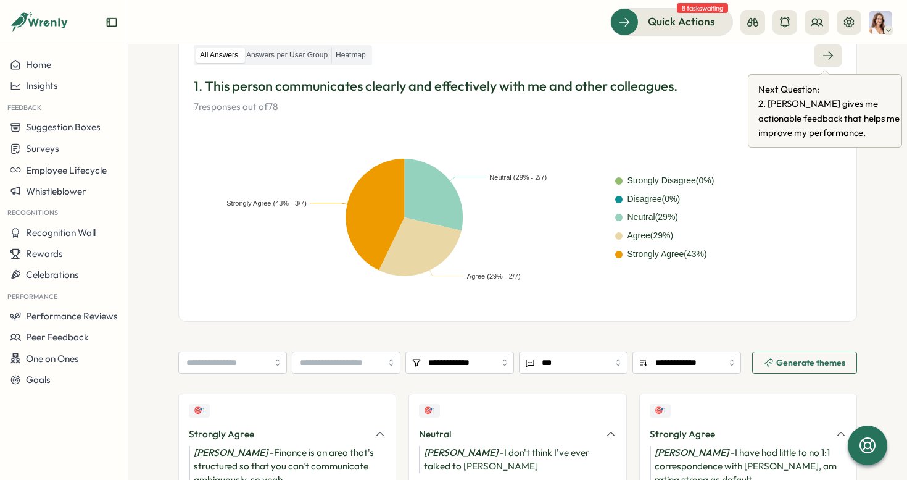
click at [828, 54] on icon at bounding box center [828, 55] width 10 height 9
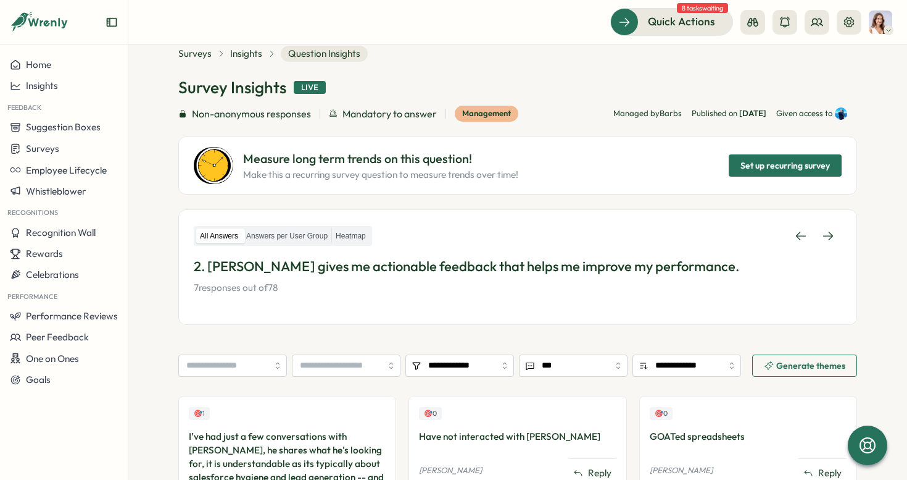
scroll to position [22, 0]
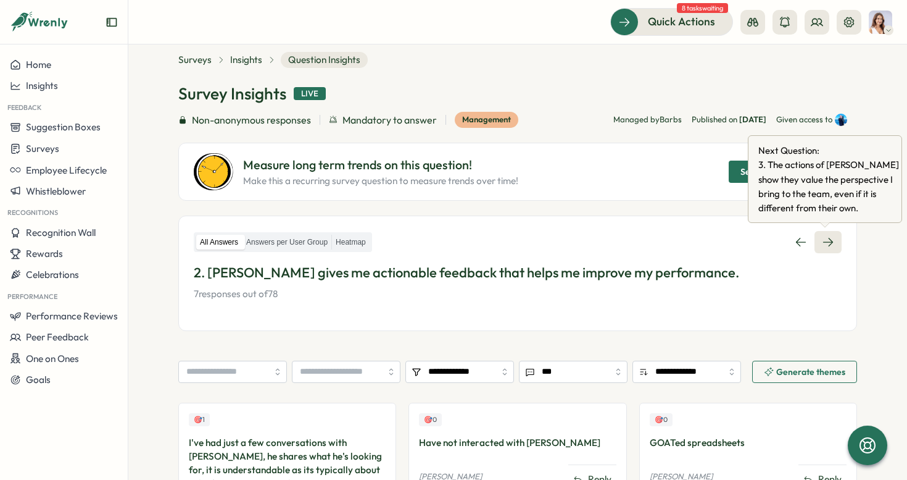
click at [815, 252] on link at bounding box center [828, 242] width 27 height 22
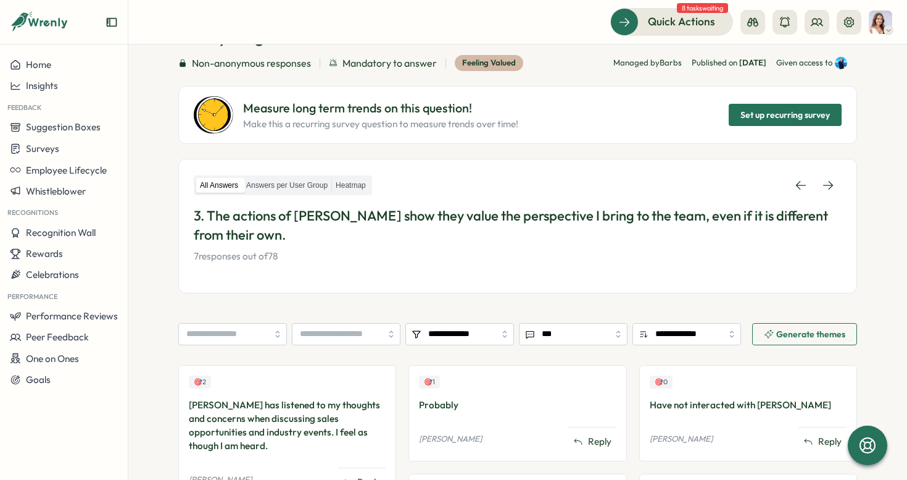
scroll to position [17, 0]
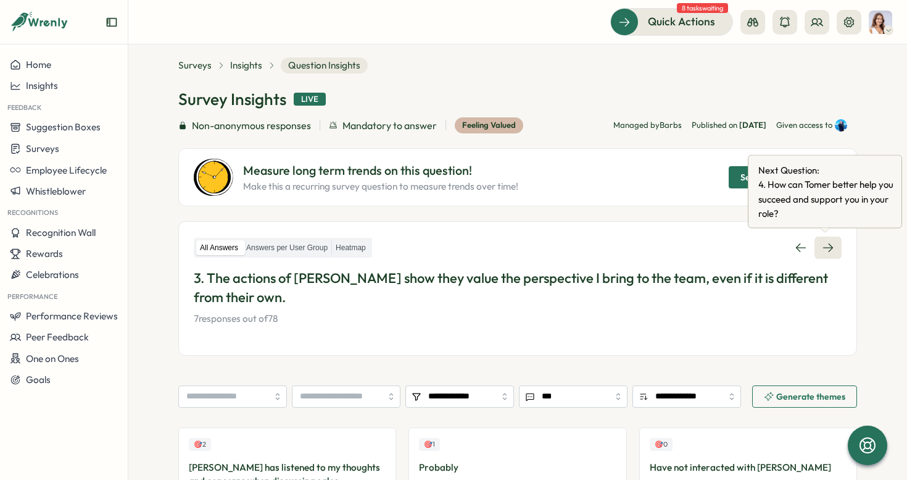
click at [822, 246] on icon at bounding box center [828, 247] width 12 height 12
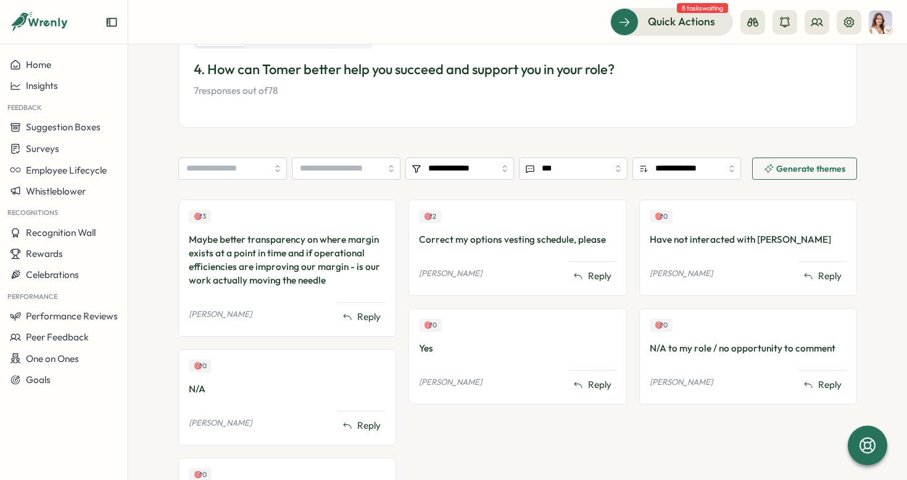
scroll to position [160, 0]
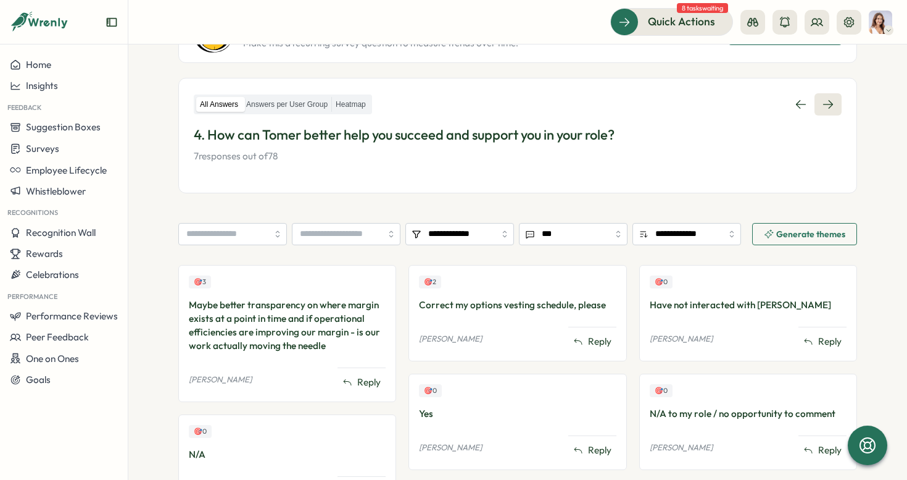
click at [831, 110] on link at bounding box center [828, 104] width 27 height 22
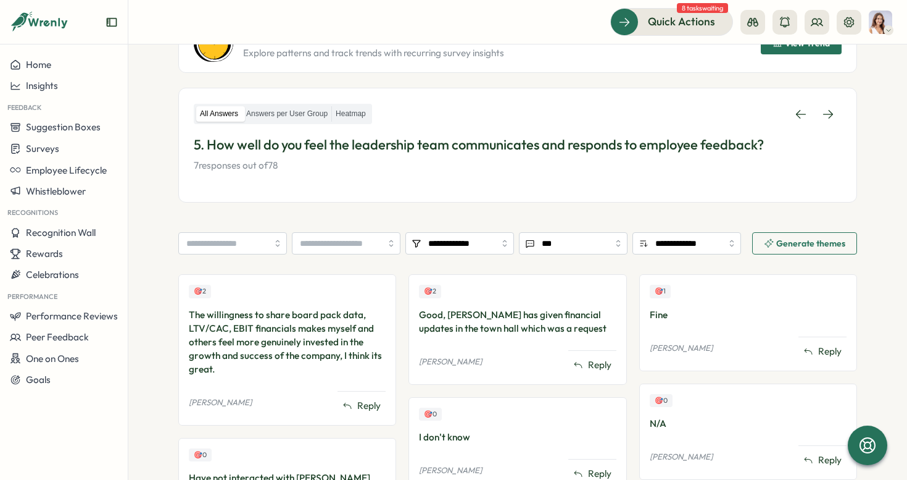
scroll to position [148, 0]
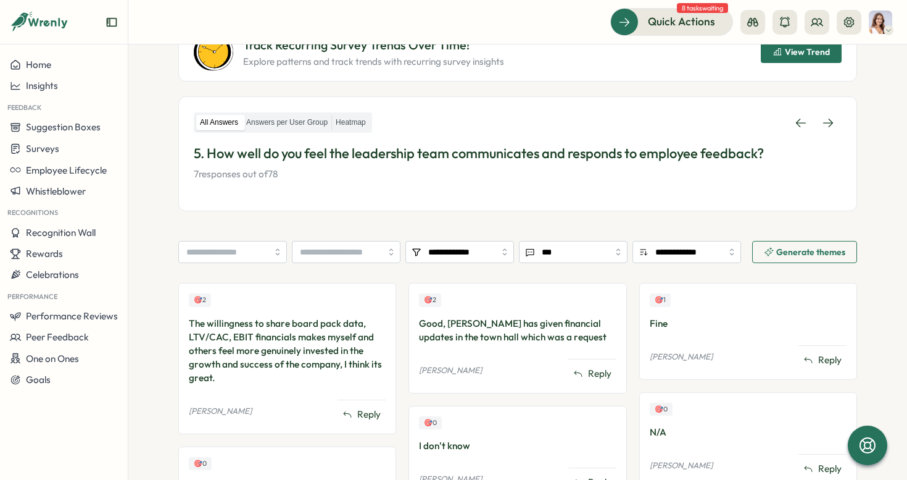
click at [825, 110] on div "All Answers Answers per User Group Heatmap 5. How well do you feel the leadersh…" at bounding box center [517, 153] width 679 height 115
click at [827, 115] on link at bounding box center [828, 123] width 27 height 22
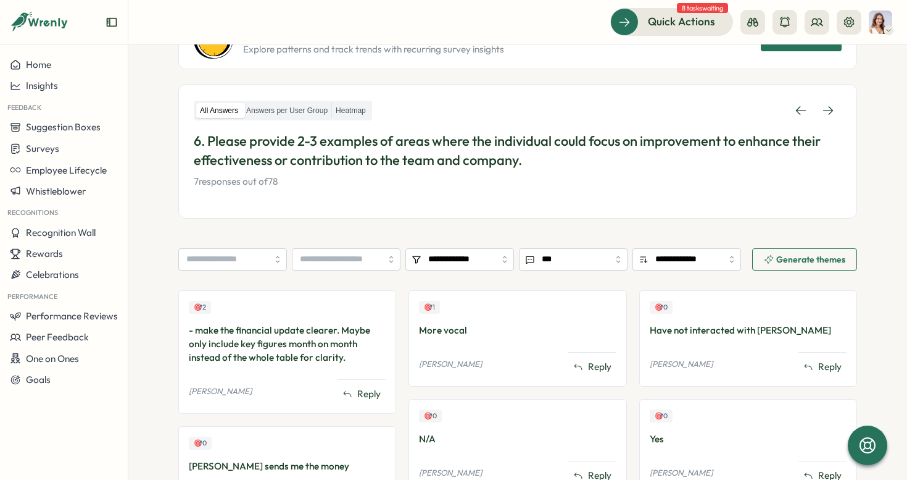
scroll to position [180, 0]
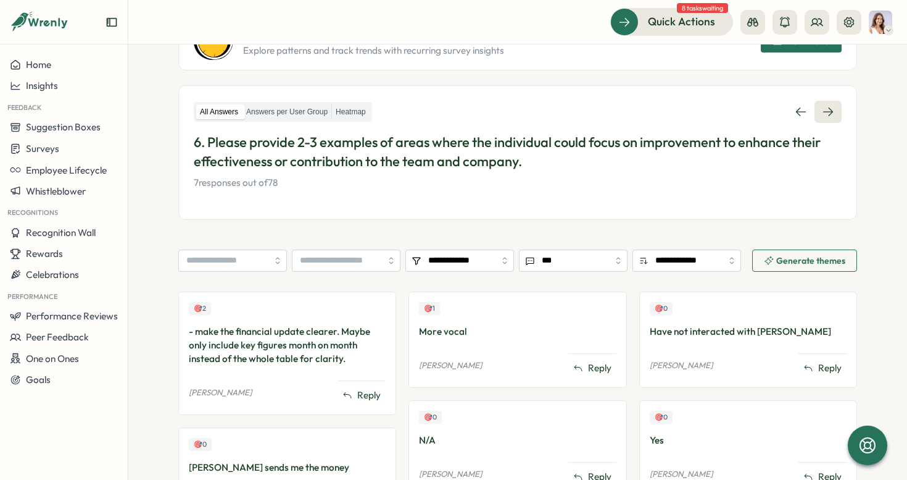
click at [828, 111] on icon at bounding box center [828, 112] width 12 height 12
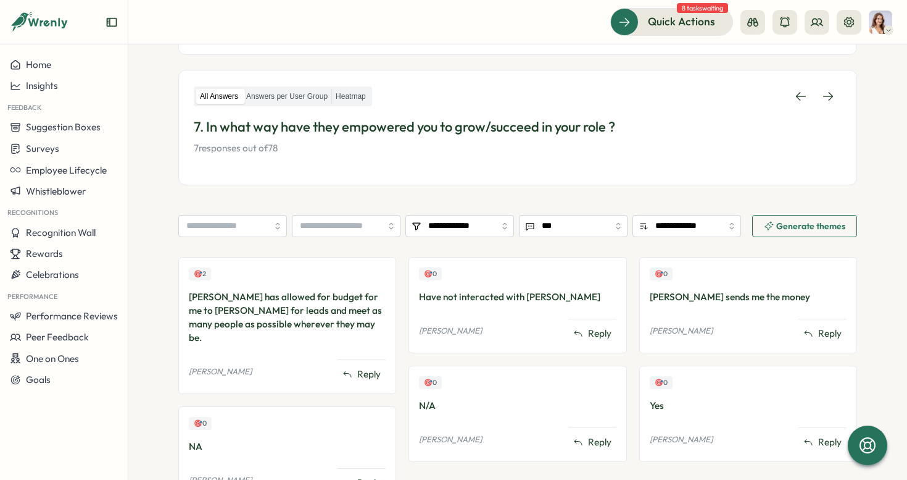
scroll to position [183, 0]
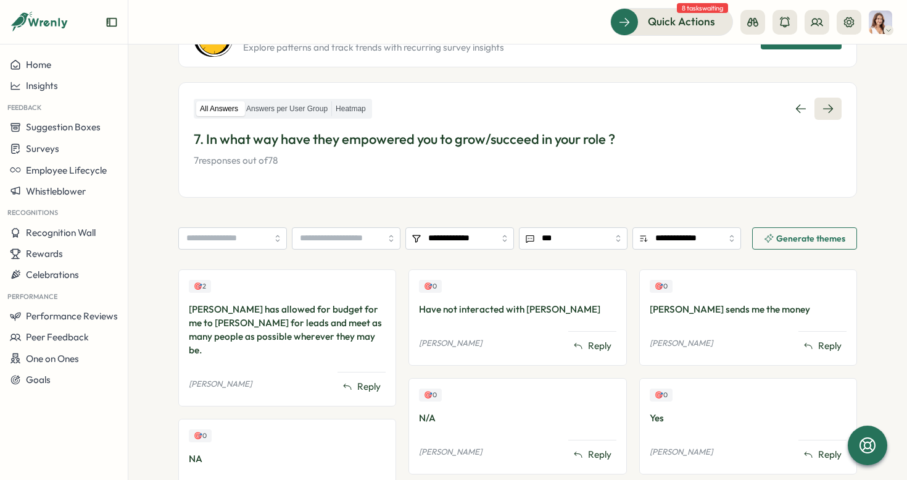
click at [838, 101] on link at bounding box center [828, 109] width 27 height 22
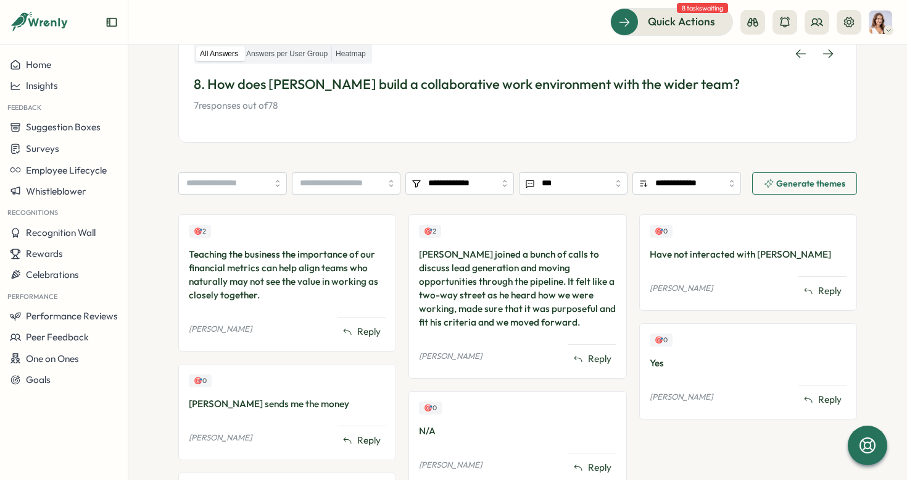
scroll to position [98, 0]
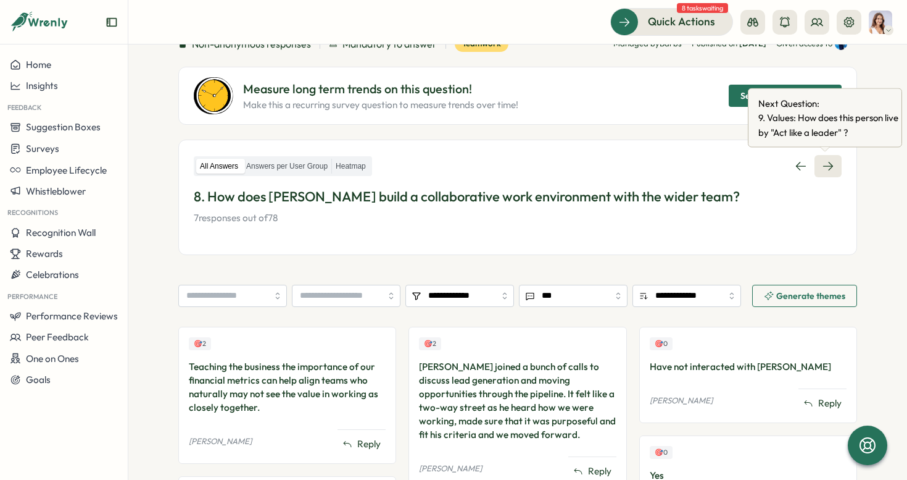
click at [829, 166] on icon at bounding box center [828, 166] width 10 height 9
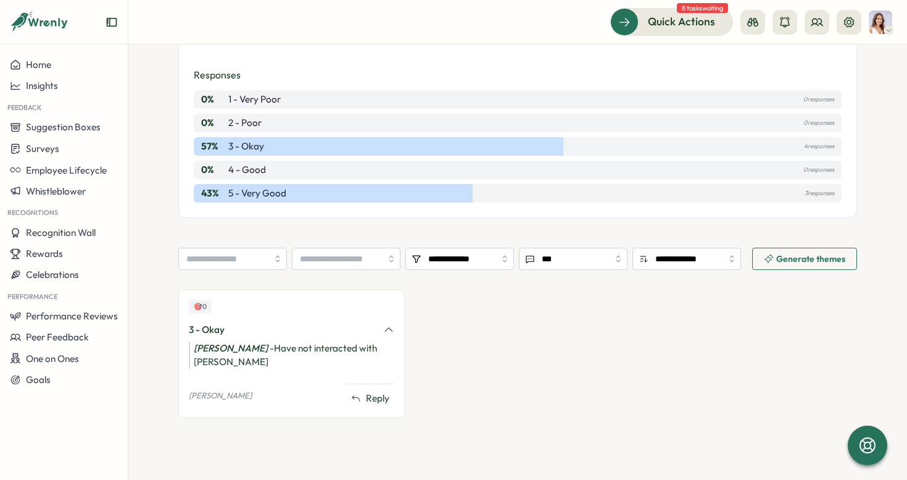
scroll to position [317, 0]
